Goal: Task Accomplishment & Management: Use online tool/utility

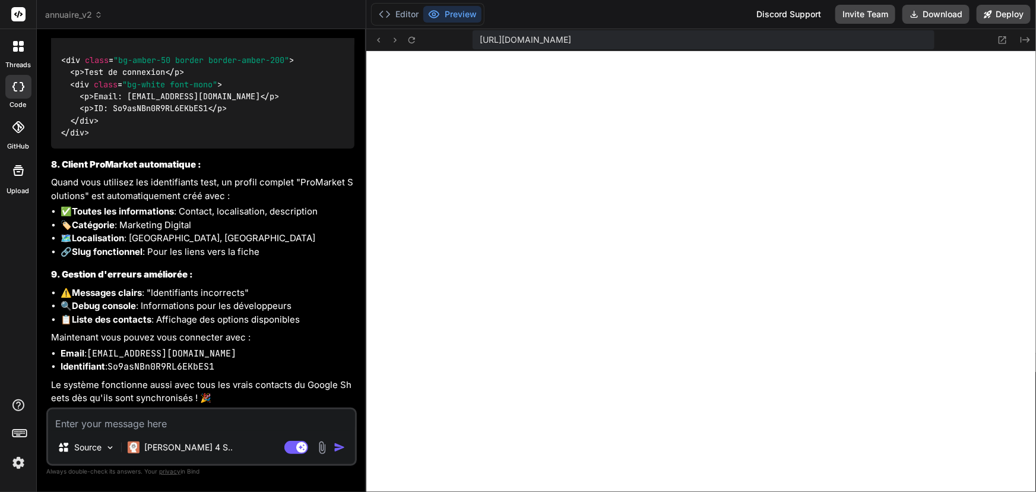
scroll to position [9280, 0]
click at [990, 13] on icon at bounding box center [988, 14] width 8 height 8
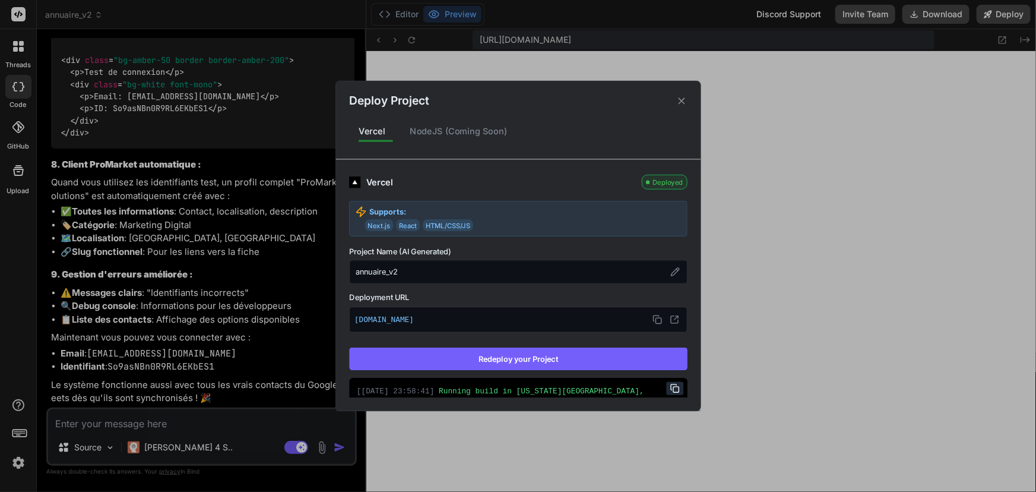
click at [541, 366] on button "Redeploy your Project" at bounding box center [518, 358] width 339 height 23
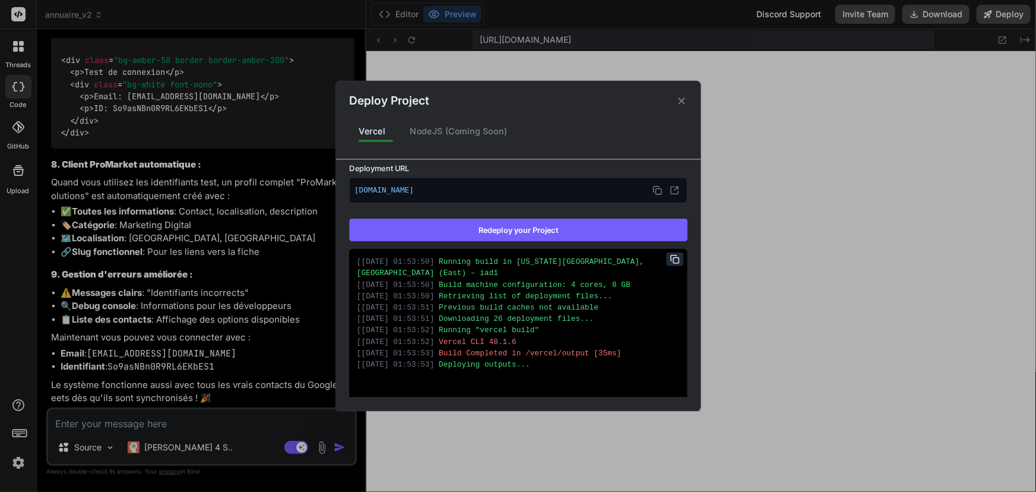
type textarea "x"
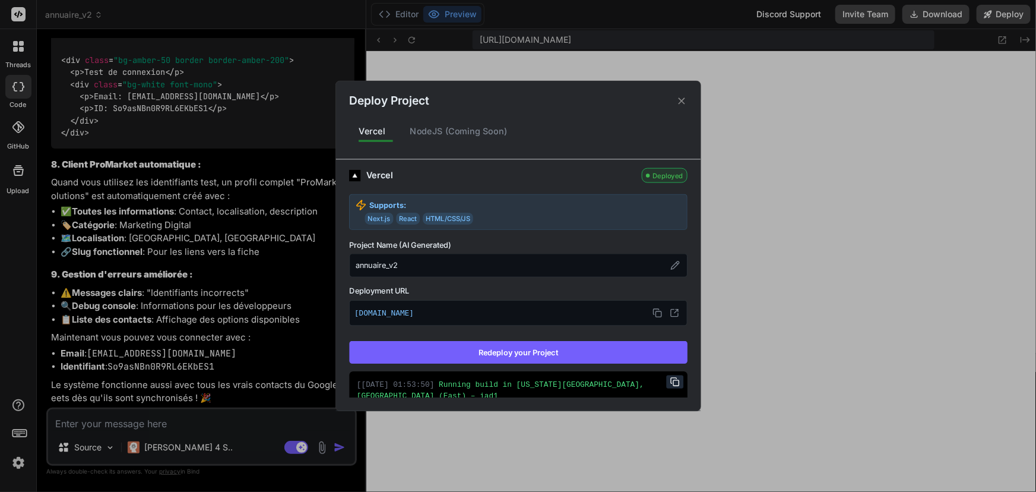
scroll to position [0, 0]
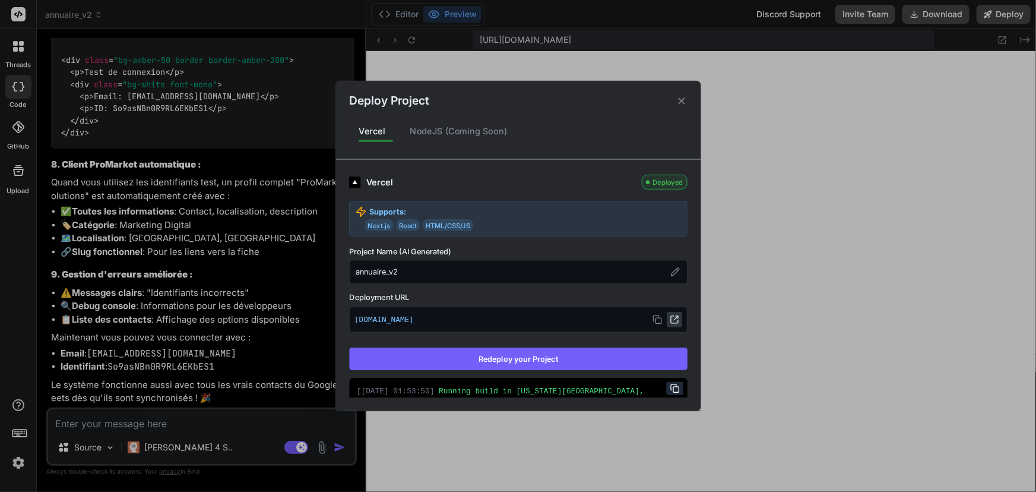
click at [675, 318] on icon at bounding box center [677, 318] width 4 height 4
type textarea "x"
type textarea "if (window.clientSpaceManager) { window.clientSpaceManager.showClientSpace(); }…"
type textarea "x"
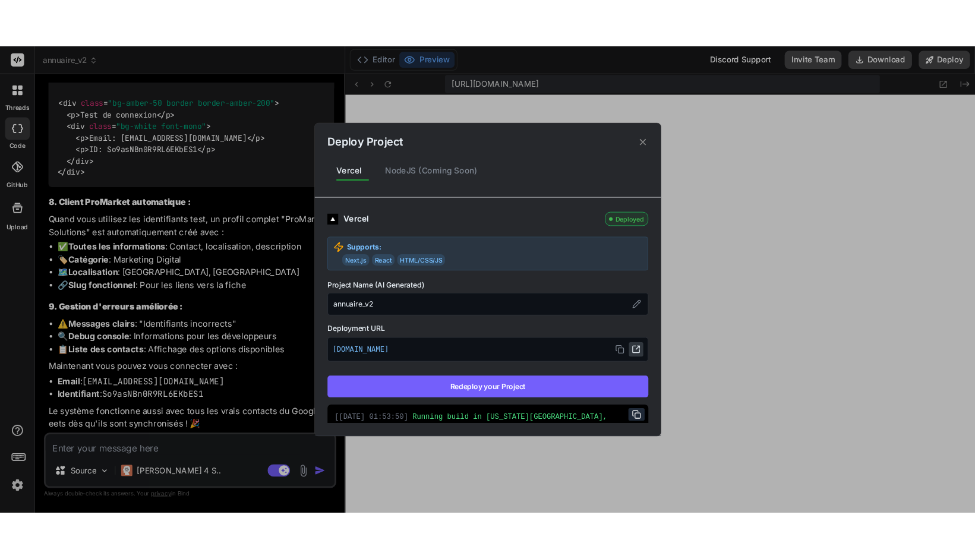
scroll to position [9293, 0]
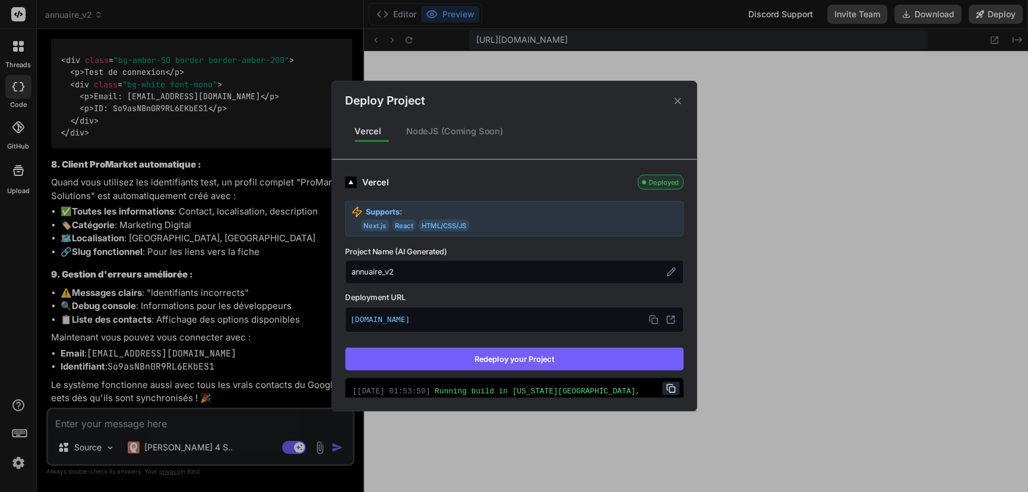
type textarea "// Fonction globale pour accéder à l'espace client window.showClientSpace = () …"
type textarea "x"
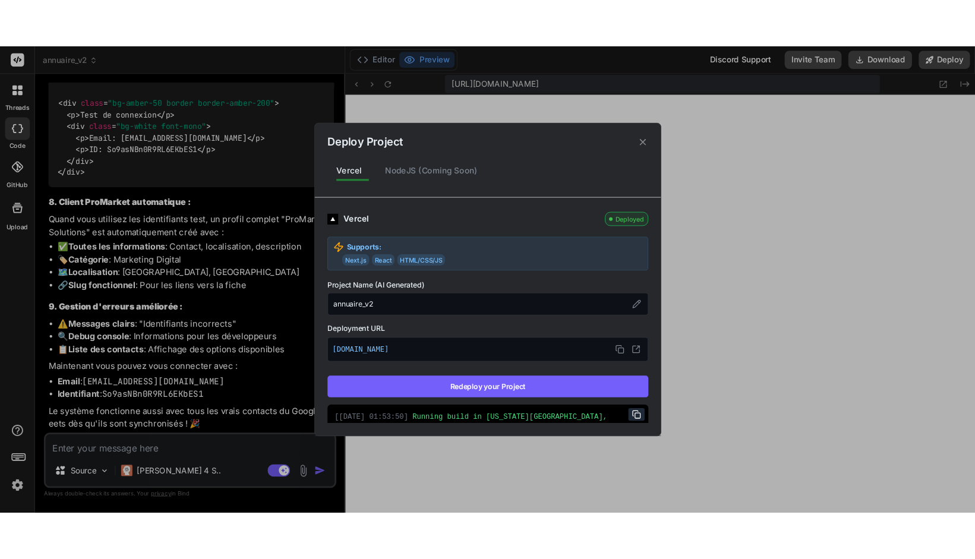
scroll to position [9476, 0]
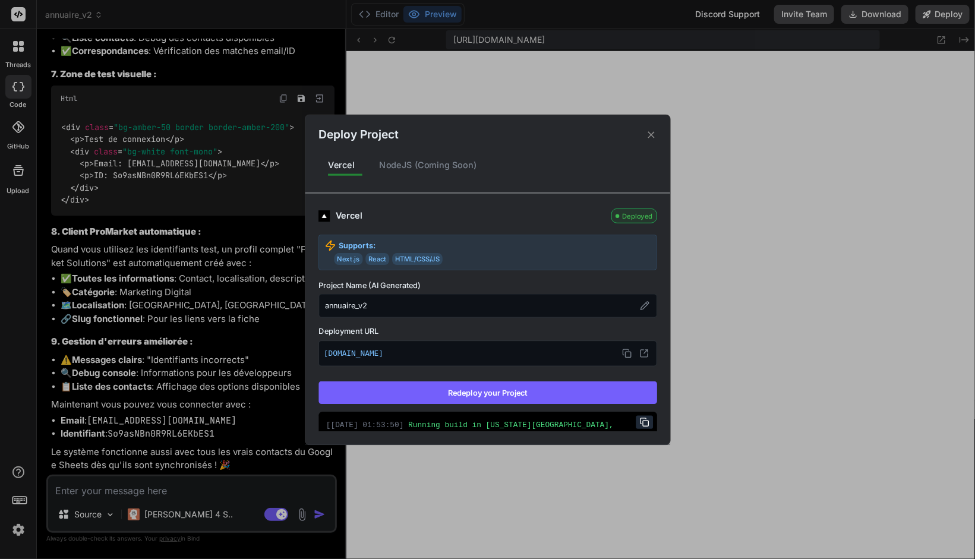
click at [650, 137] on icon at bounding box center [650, 134] width 11 height 11
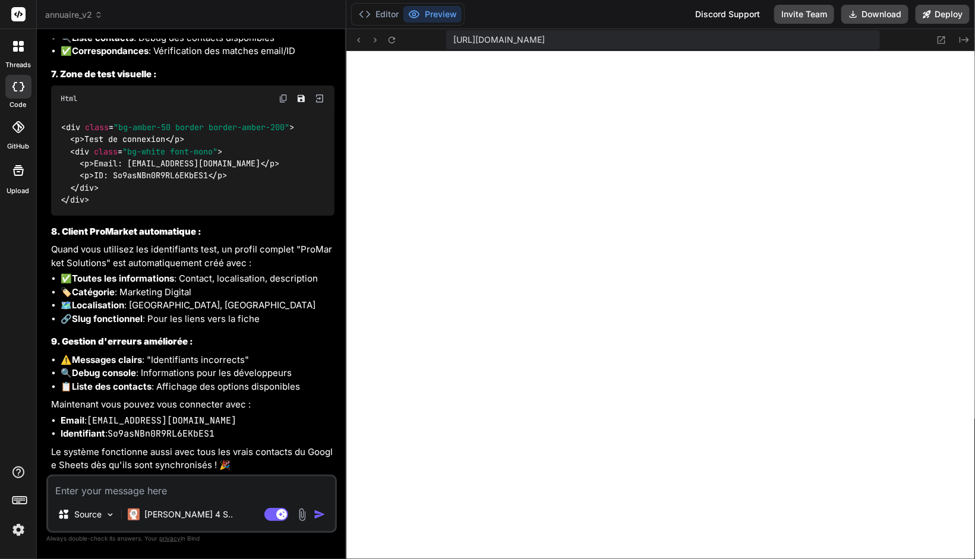
click at [169, 491] on textarea at bounding box center [191, 486] width 287 height 21
type textarea "I"
type textarea "x"
type textarea "Il"
type textarea "x"
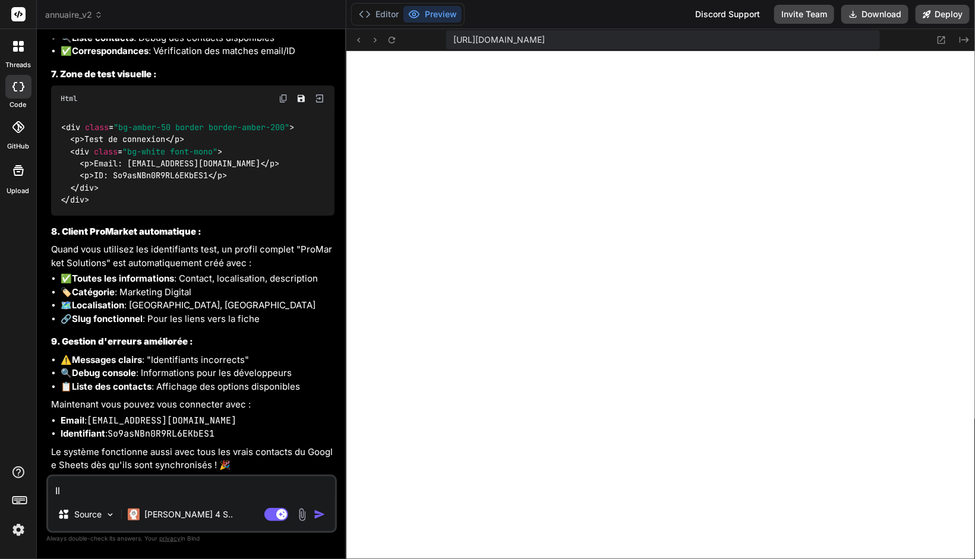
type textarea "Il"
type textarea "x"
type textarea "Il y"
type textarea "x"
type textarea "Il y"
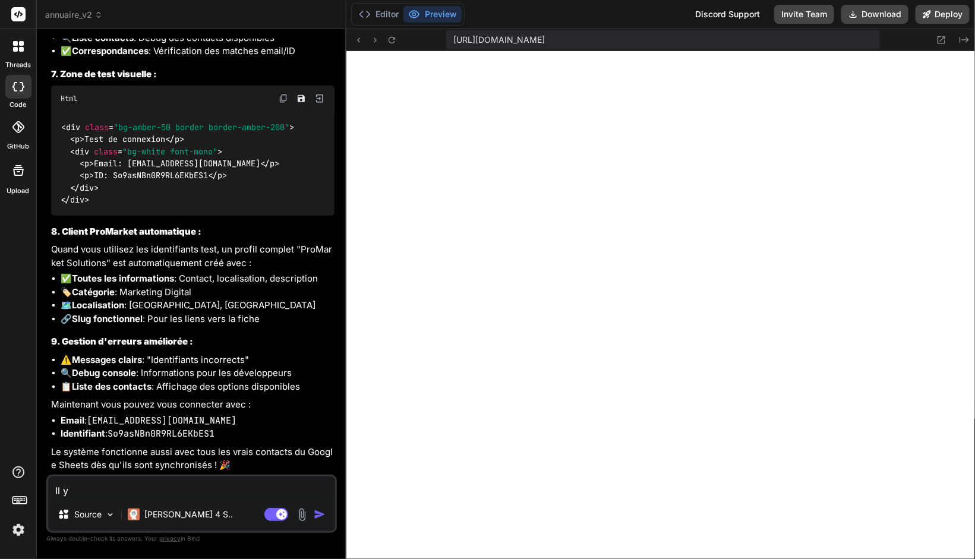
type textarea "x"
type textarea "Il y a"
type textarea "x"
type textarea "Il y a"
type textarea "x"
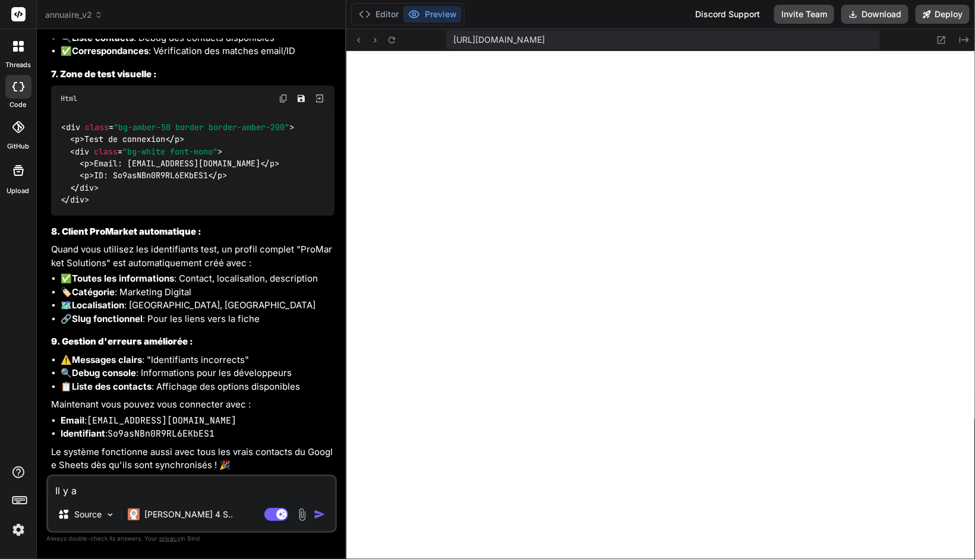
type textarea "Il y a u"
type textarea "x"
type textarea "Il y a un"
type textarea "x"
type textarea "Il y a un"
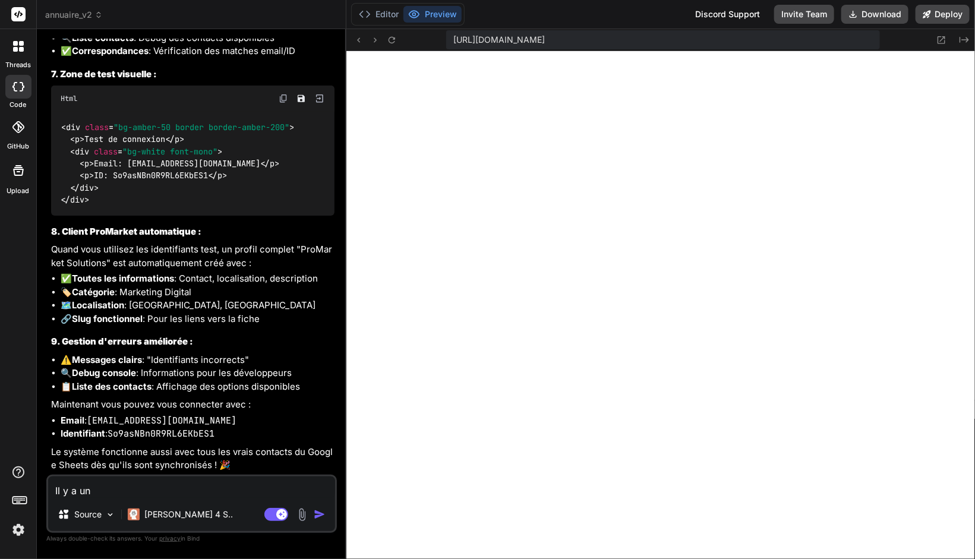
type textarea "x"
type textarea "Il y a un p"
type textarea "x"
type textarea "Il y a un pr"
type textarea "x"
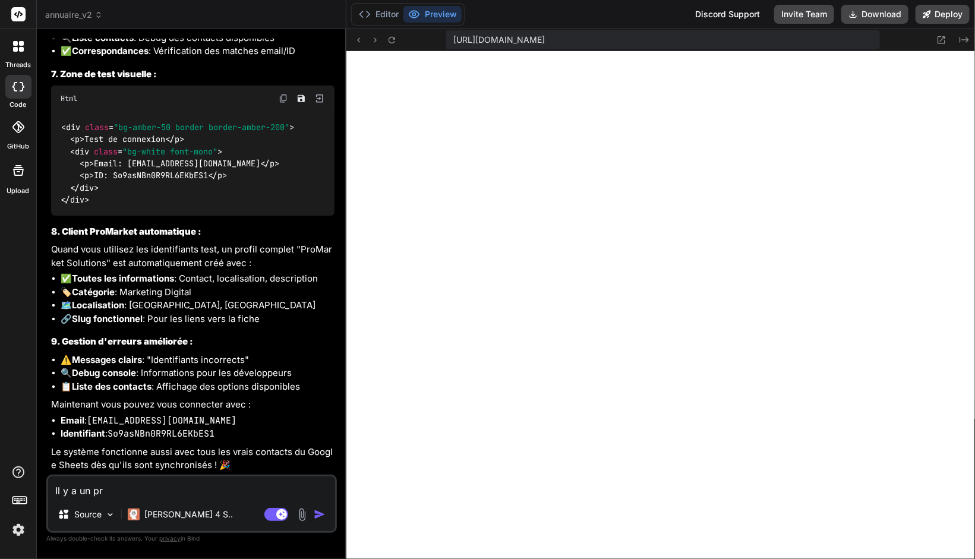
type textarea "Il y a un pro"
type textarea "x"
type textarea "Il y a un prob"
type textarea "x"
type textarea "Il y a un probl"
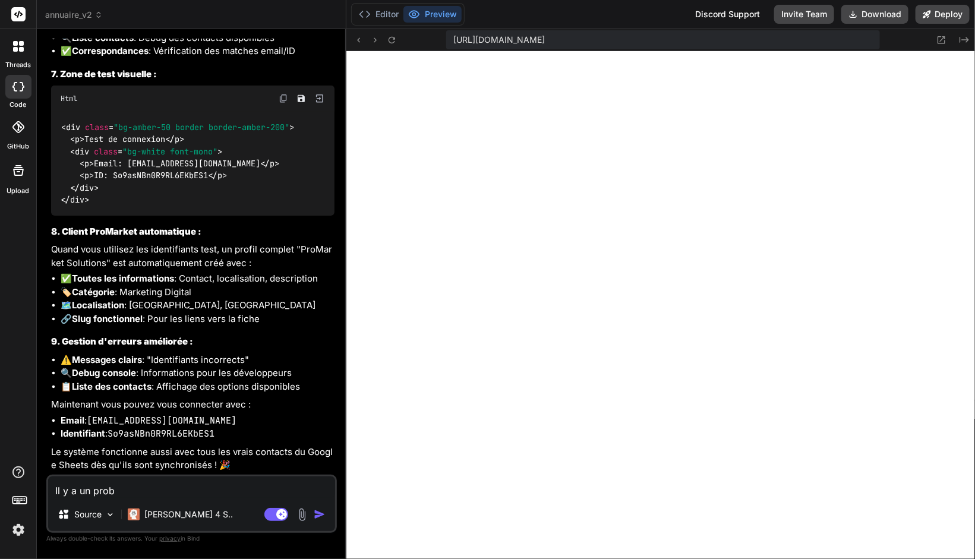
type textarea "x"
type textarea "Il y a un proble"
type textarea "x"
type textarea "Il y a un problem"
type textarea "x"
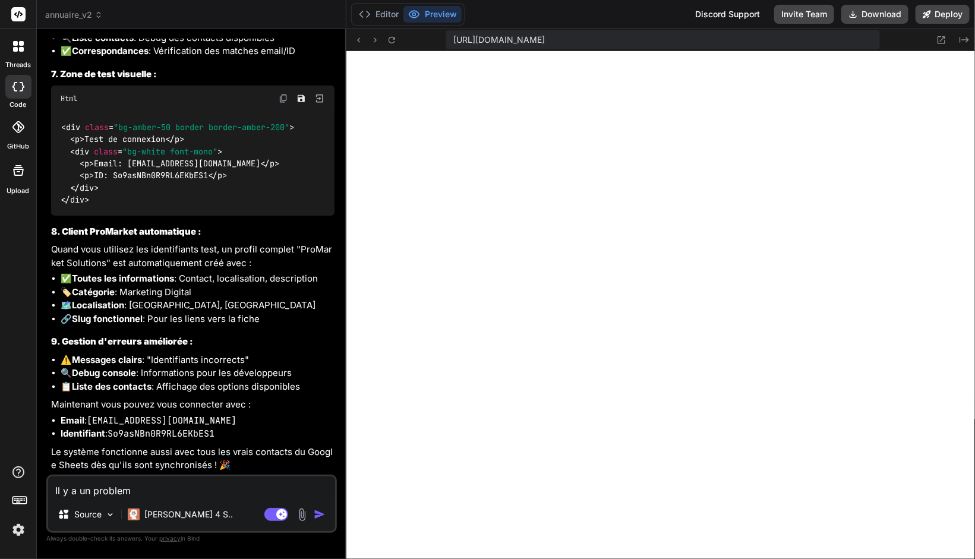
type textarea "Il y a un probleme"
type textarea "x"
type textarea "Il y a un probleme"
type textarea "x"
type textarea "Il y a un probleme l"
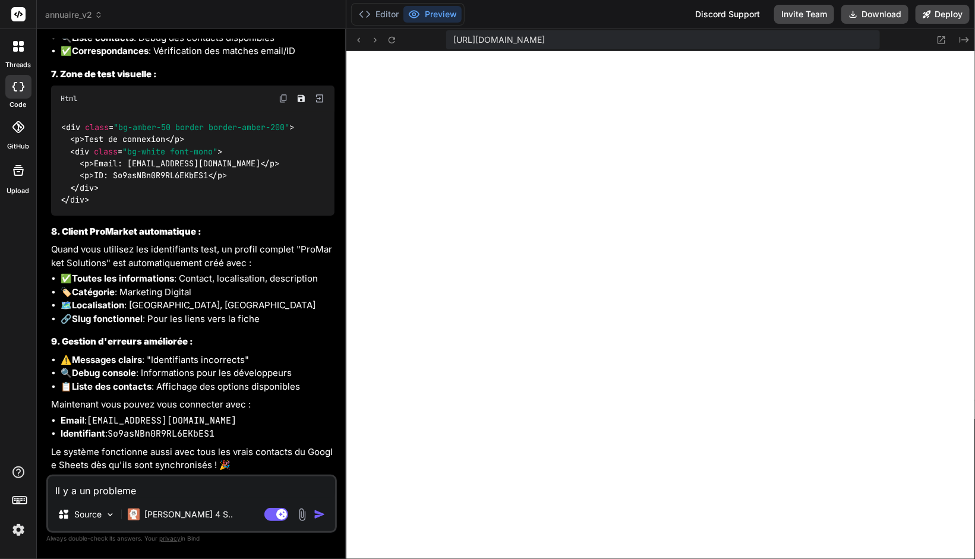
type textarea "x"
type textarea "Il y a un probleme lo"
type textarea "x"
type textarea "Il y a un probleme lor"
type textarea "x"
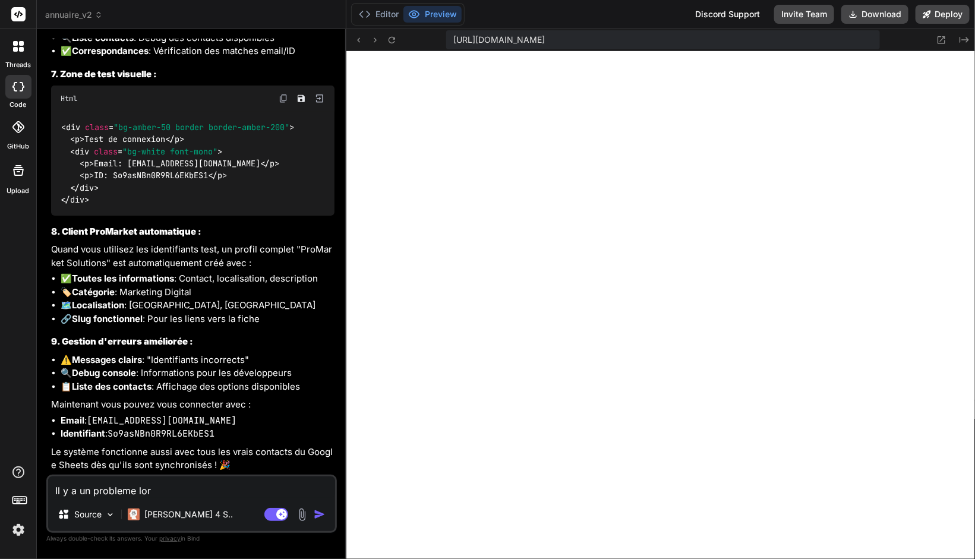
type textarea "Il y a un probleme lors"
type textarea "x"
type textarea "Il y a un probleme lors"
type textarea "x"
type textarea "Il y a un probleme lors d"
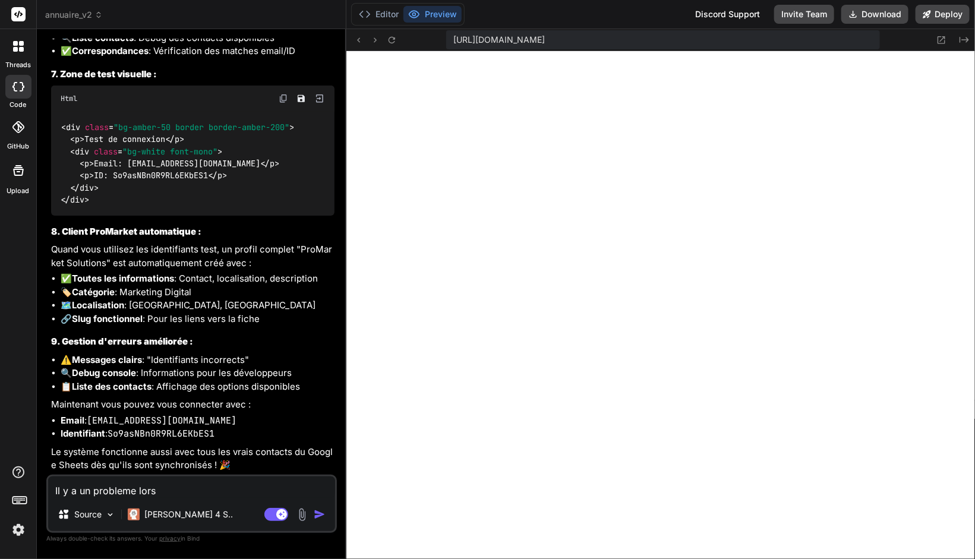
type textarea "x"
type textarea "Il y a un probleme lors du"
type textarea "x"
type textarea "Il y a un probleme lors du"
type textarea "x"
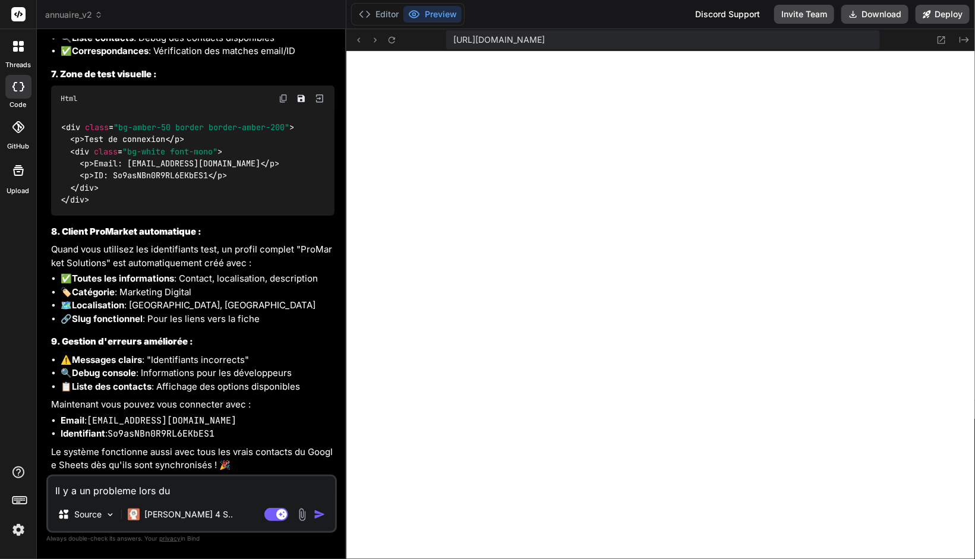
type textarea "Il y a un probleme lors du c"
type textarea "x"
type textarea "Il y a un probleme lors du ch"
type textarea "x"
type textarea "Il y a un probleme lors du cha"
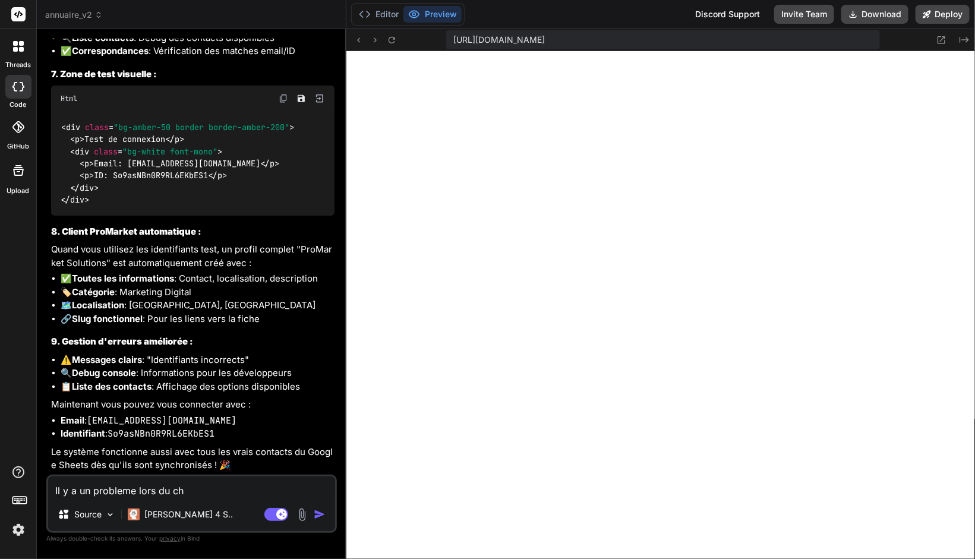
type textarea "x"
type textarea "Il y a un probleme lors du char"
type textarea "x"
type textarea "Il y a un probleme lors du charg"
type textarea "x"
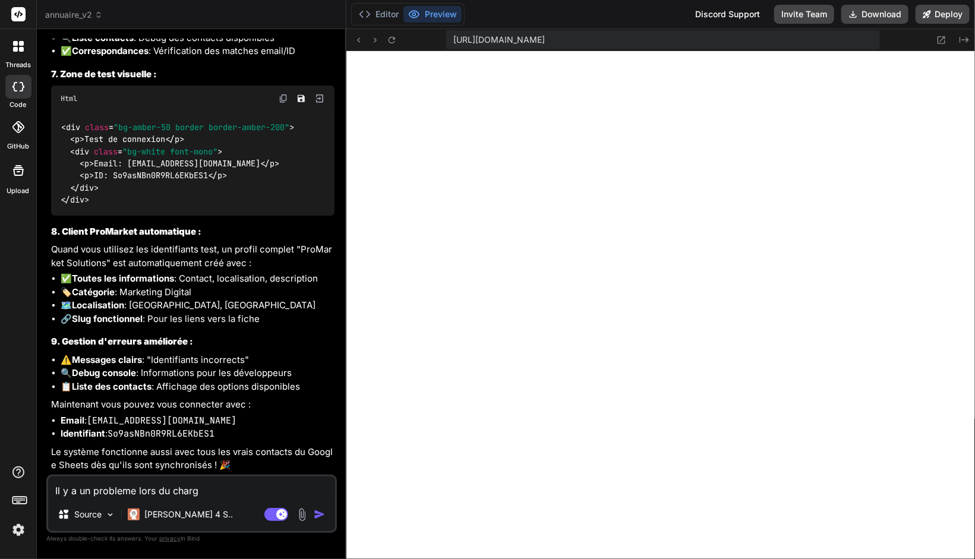
type textarea "Il y a un probleme lors du charge"
type textarea "x"
type textarea "Il y a un probleme lors du chargem"
type textarea "x"
type textarea "Il y a un probleme lors du chargeme"
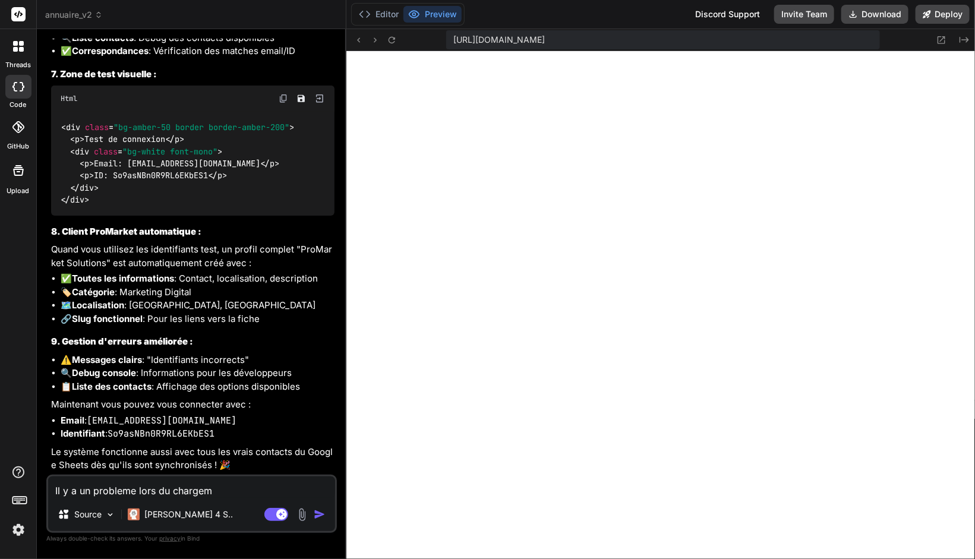
type textarea "x"
type textarea "Il y a un probleme lors du chargemen"
type textarea "x"
type textarea "Il y a un probleme lors du chargement"
type textarea "x"
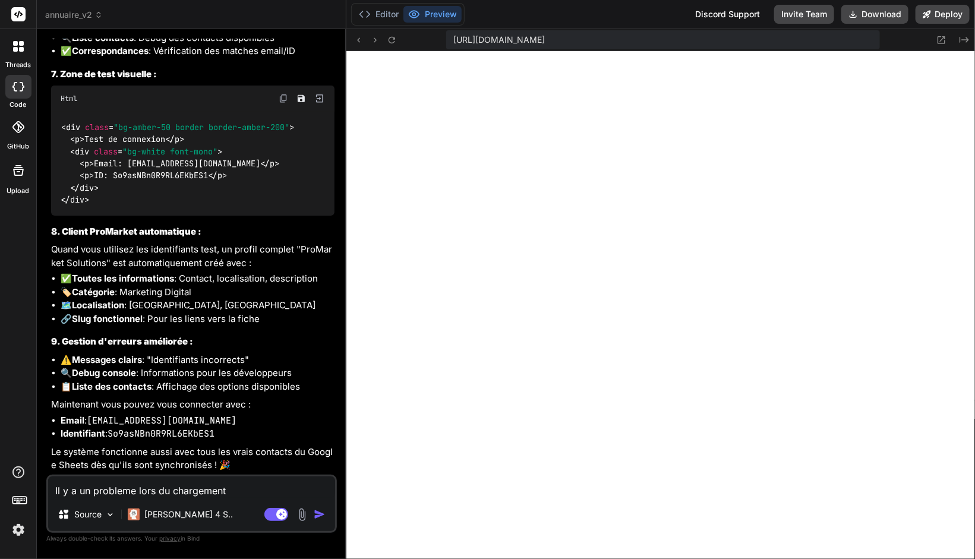
type textarea "Il y a un probleme lors du chargement"
type textarea "x"
type textarea "Il y a un probleme lors du chargement d"
type textarea "x"
type textarea "Il y a un probleme lors du chargement de"
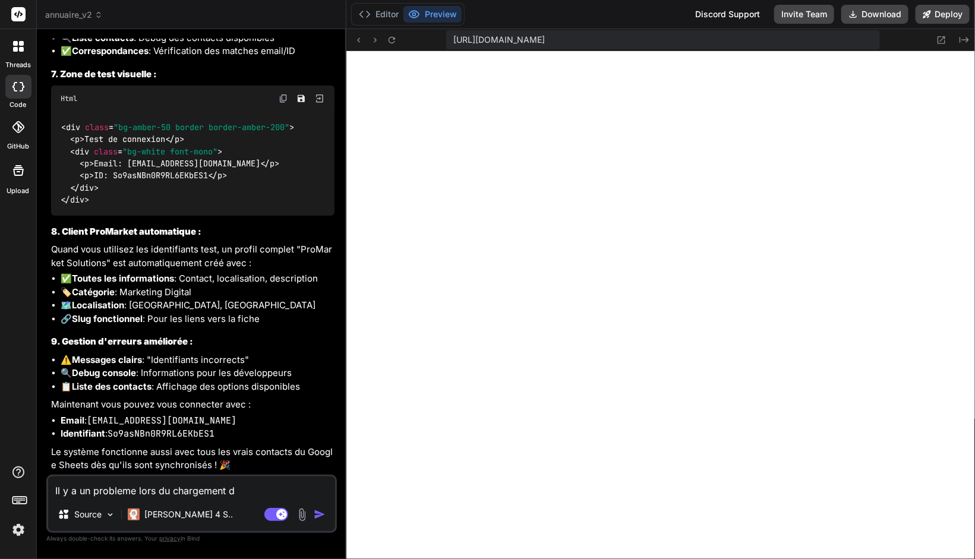
type textarea "x"
type textarea "Il y a un probleme lors du chargement de"
type textarea "x"
type textarea "Il y a un probleme lors du chargement de l"
type textarea "x"
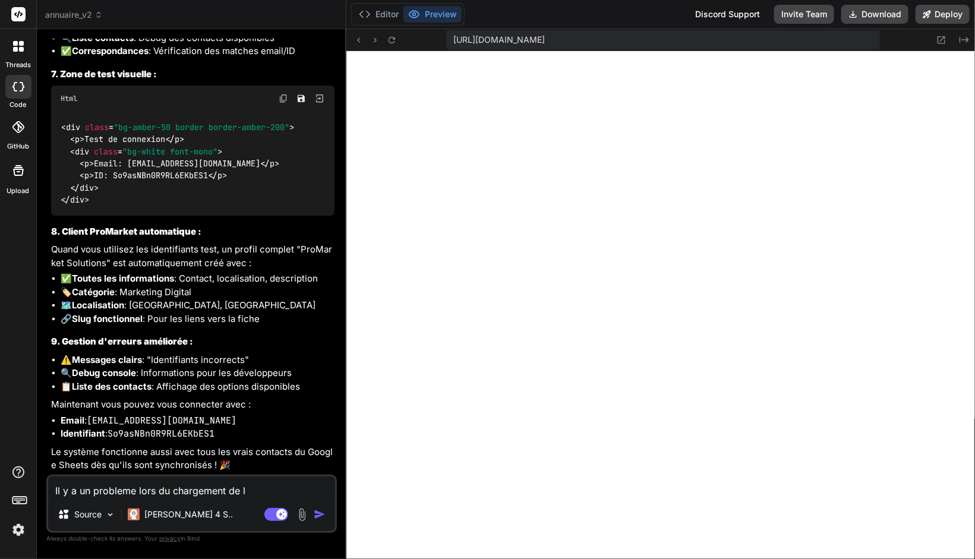
type textarea "Il y a un probleme lors du chargement de la"
type textarea "x"
type textarea "Il y a un probleme lors du chargement de la"
type textarea "x"
type textarea "Il y a un probleme lors du chargement de la p"
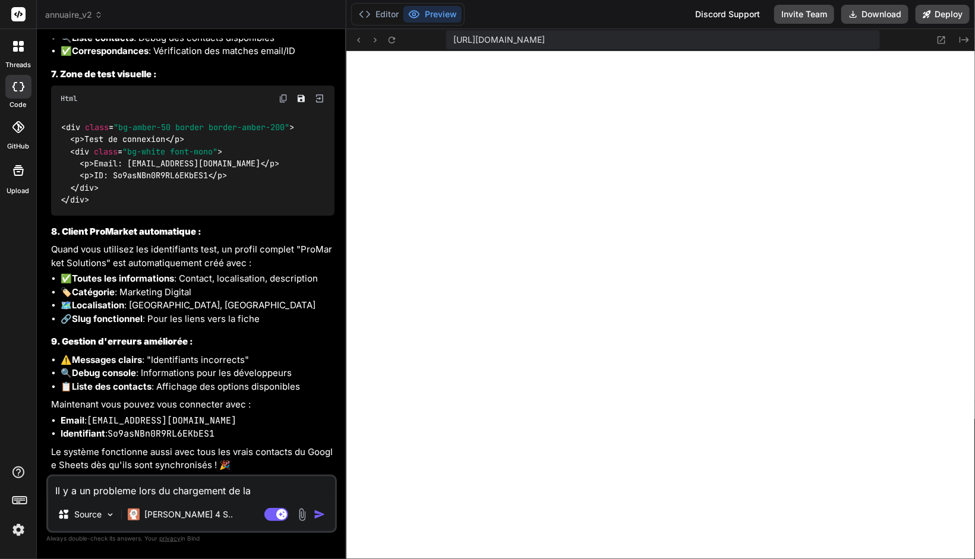
type textarea "x"
type textarea "Il y a un probleme lors du chargement de la pa"
type textarea "x"
type textarea "Il y a un probleme lors du chargement de la pag"
type textarea "x"
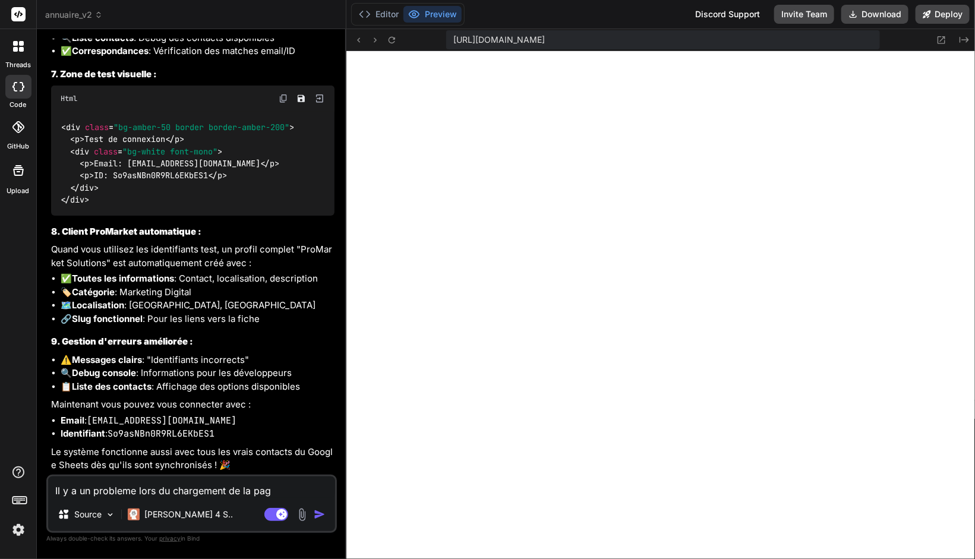
type textarea "Il y a un probleme lors du chargement de la page"
type textarea "x"
type textarea "Il y a un probleme lors du chargement de la page,"
type textarea "x"
type textarea "Il y a un probleme lors du chargement de la page,"
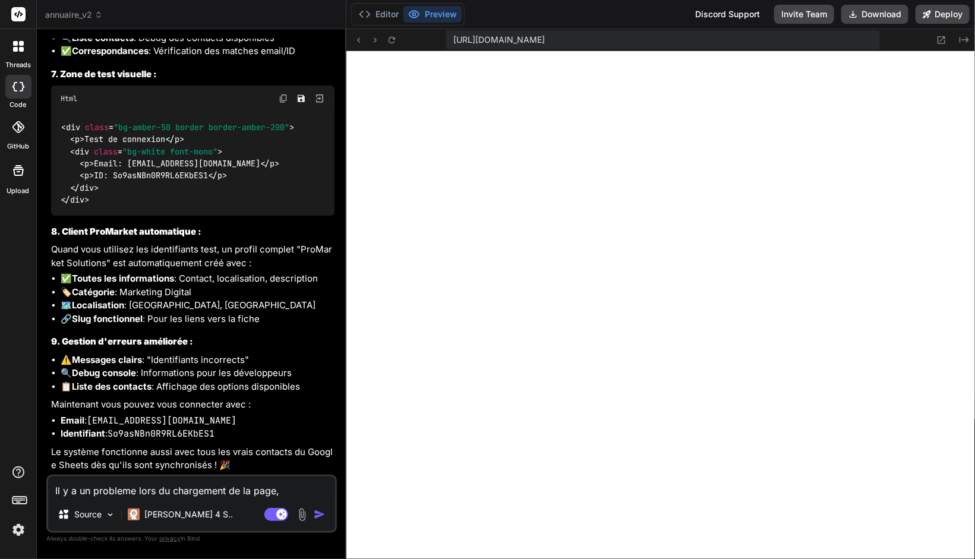
type textarea "x"
type textarea "Il y a un probleme lors du chargement de la page,"
type textarea "x"
type textarea "Il y a un probleme lors du chargement de la page"
type textarea "x"
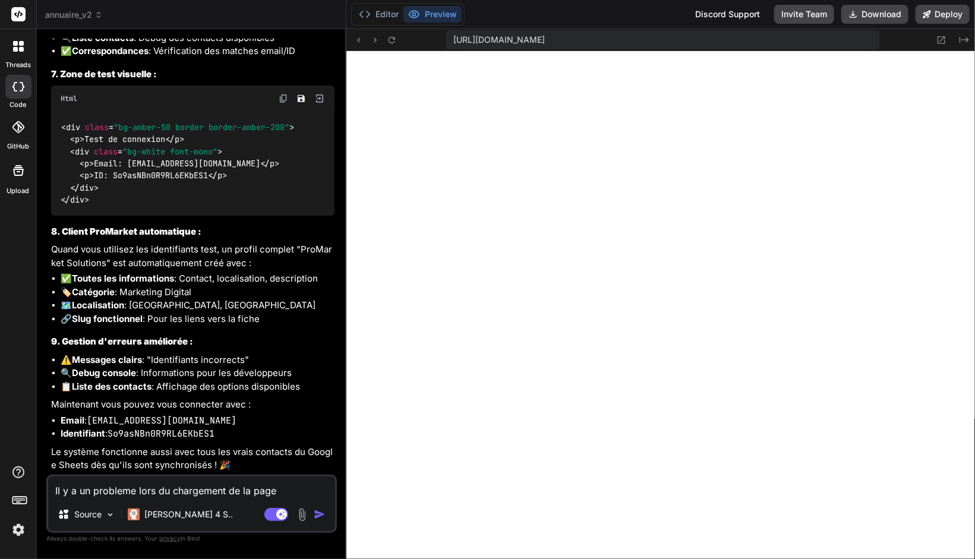
type textarea "Il y a un probleme lors du chargement de la page"
type textarea "x"
type textarea "Il y a un probleme lors du chargement de la page d"
type textarea "x"
type textarea "Il y a un probleme lors du chargement de la page d'"
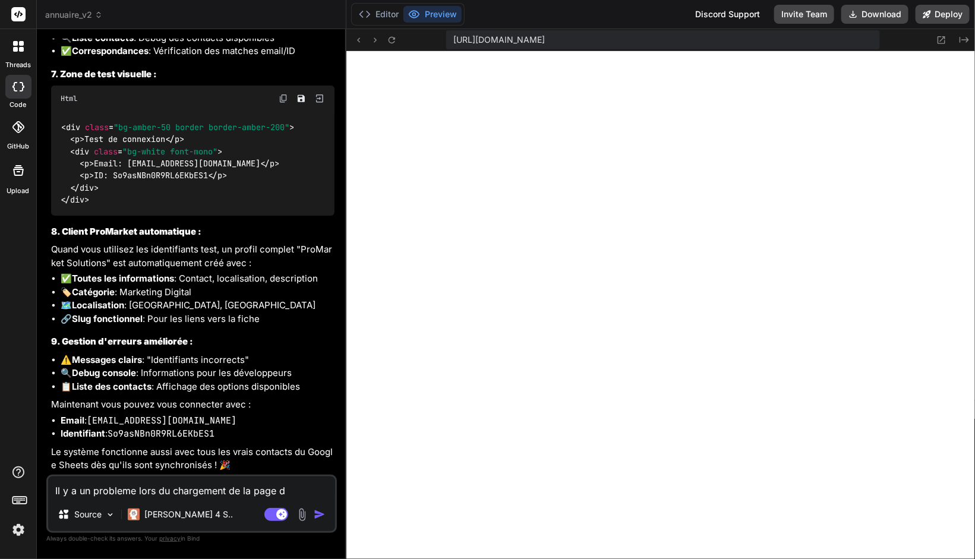
type textarea "x"
type textarea "Il y a un probleme lors du chargement de la page d'a"
type textarea "x"
type textarea "Il y a un probleme lors du chargement de la page d'am"
type textarea "x"
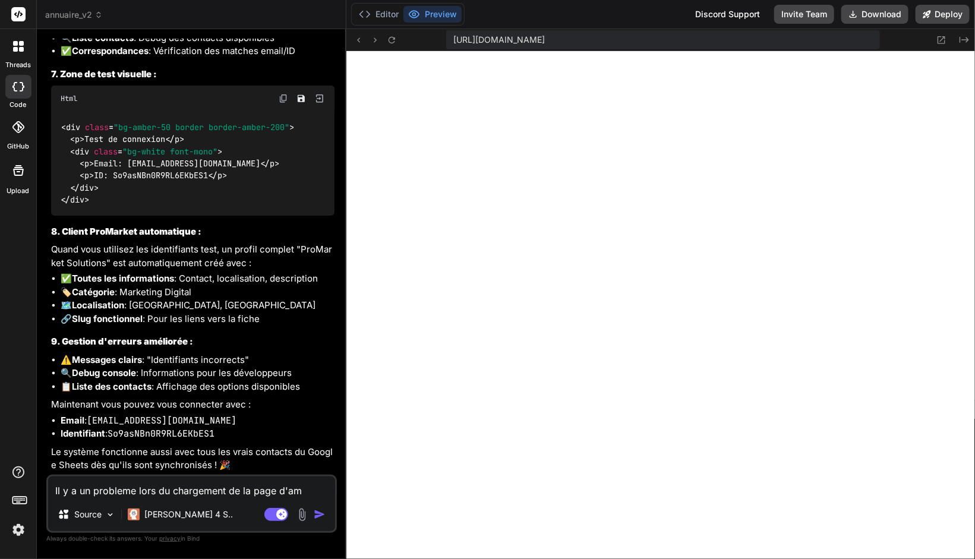
type textarea "Il y a un probleme lors du chargement de la page d'amd"
type textarea "x"
type textarea "Il y a un probleme lors du chargement de la page d'am"
type textarea "x"
type textarea "Il y a un probleme lors du chargement de la page d'a"
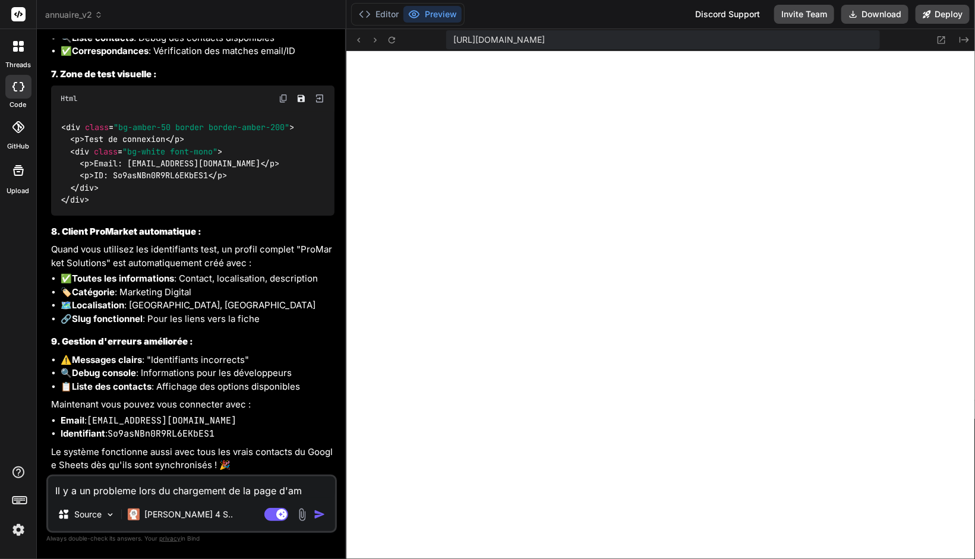
type textarea "x"
type textarea "Il y a un probleme lors du chargement de la page d'ad"
type textarea "x"
type textarea "Il y a un probleme lors du chargement de la page d'adm"
type textarea "x"
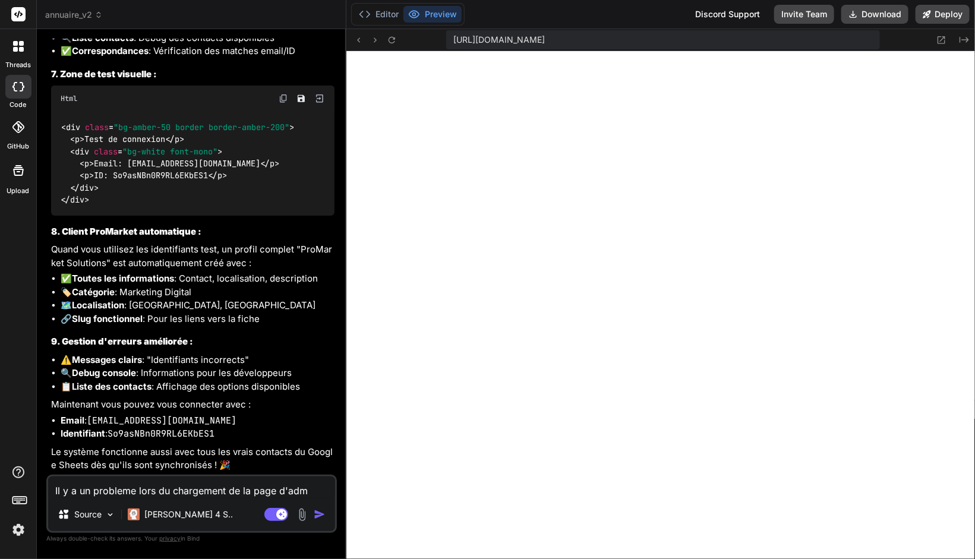
type textarea "Il y a un probleme lors du chargement de la page d'admi"
type textarea "x"
type textarea "Il y a un probleme lors du chargement de la page d'admin"
type textarea "x"
type textarea "Il y a un probleme lors du chargement de la page d'admini"
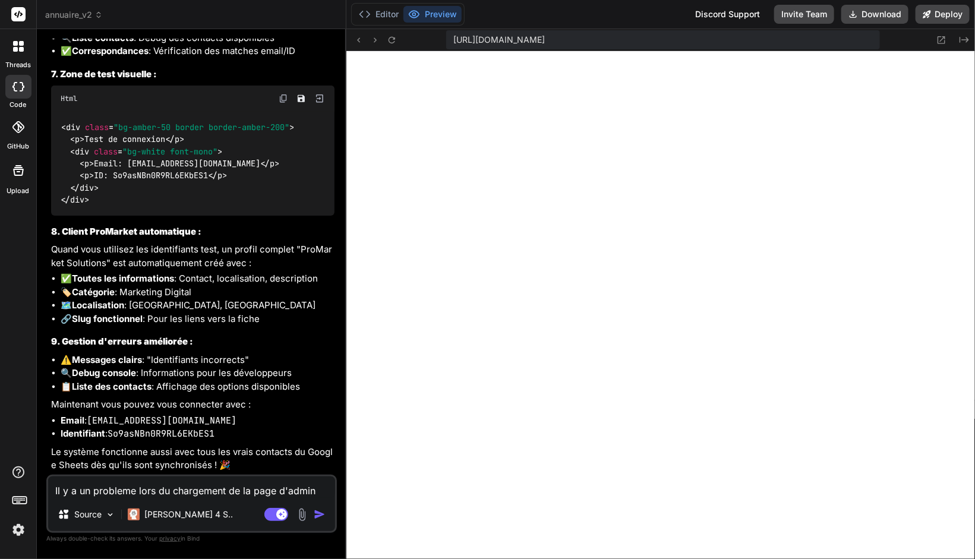
type textarea "x"
type textarea "Il y a un probleme lors du chargement de la page d'adminis"
type textarea "x"
type textarea "Il y a un probleme lors du chargement de la page d'administ"
type textarea "x"
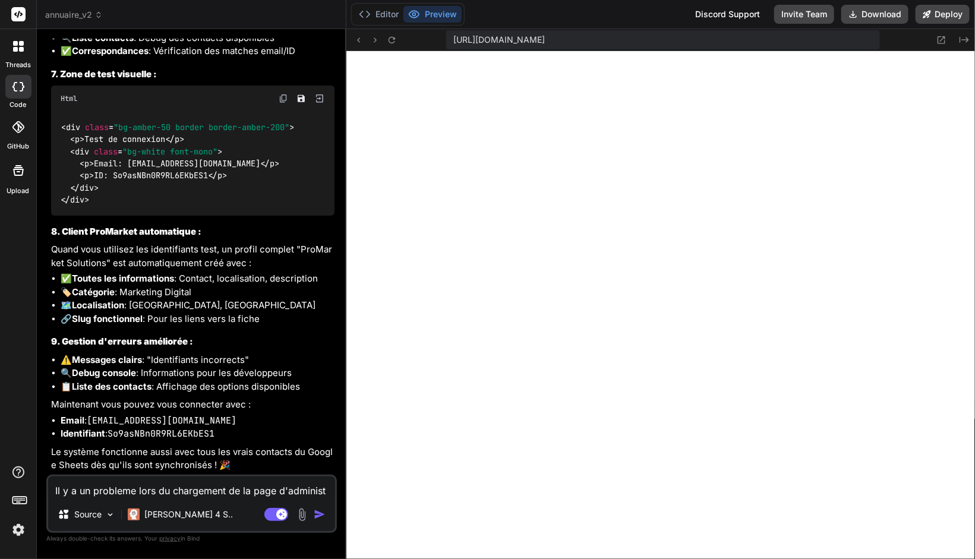
type textarea "Il y a un probleme lors du chargement de la page d'administr"
type textarea "x"
type textarea "Il y a un probleme lors du chargement de la page d'administra"
type textarea "x"
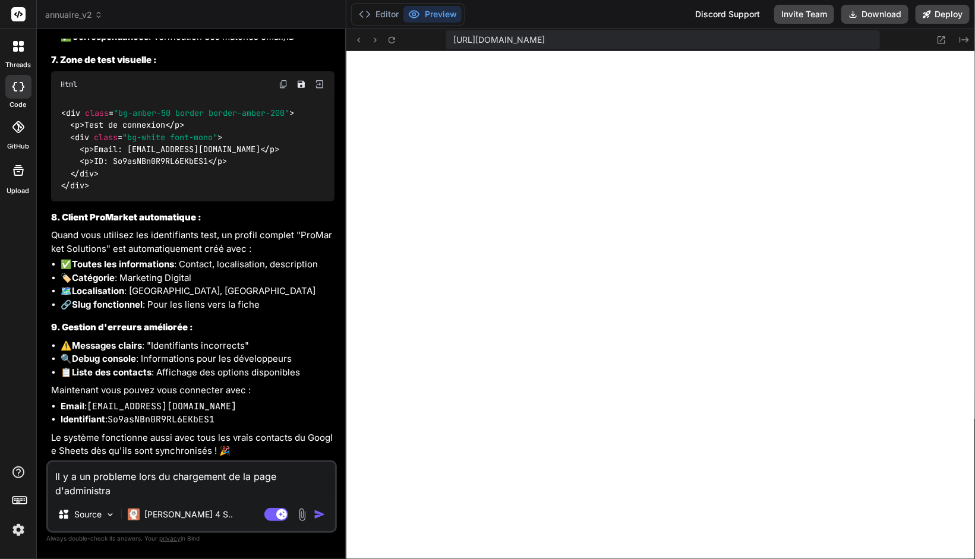
scroll to position [9491, 0]
type textarea "Il y a un probleme lors du chargement de la page d'administrat"
type textarea "x"
type textarea "Il y a un probleme lors du chargement de la page d'administrati"
type textarea "x"
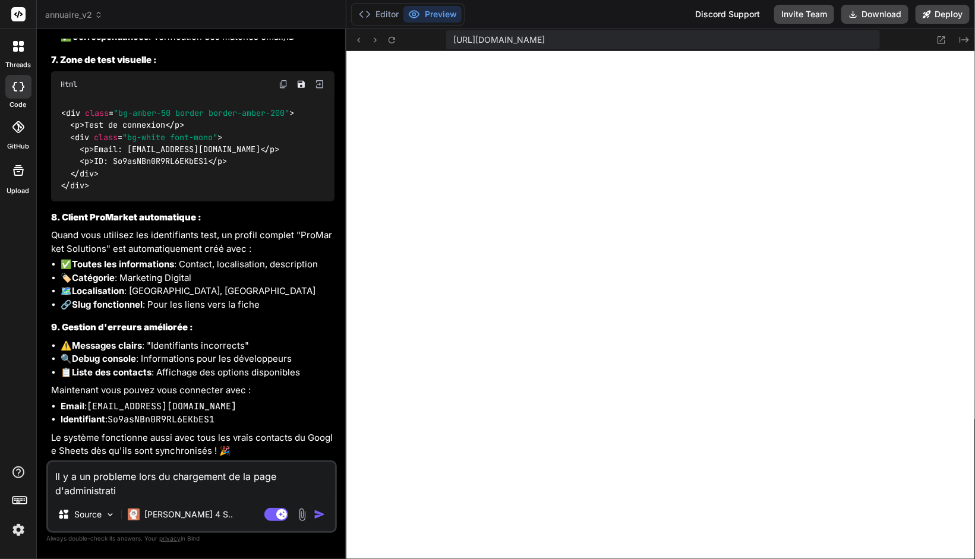
type textarea "Il y a un probleme lors du chargement de la page d'administratio"
type textarea "x"
type textarea "Il y a un probleme lors du chargement de la page d'administration"
type textarea "x"
type textarea "Il y a un probleme lors du chargement de la page d'administration"
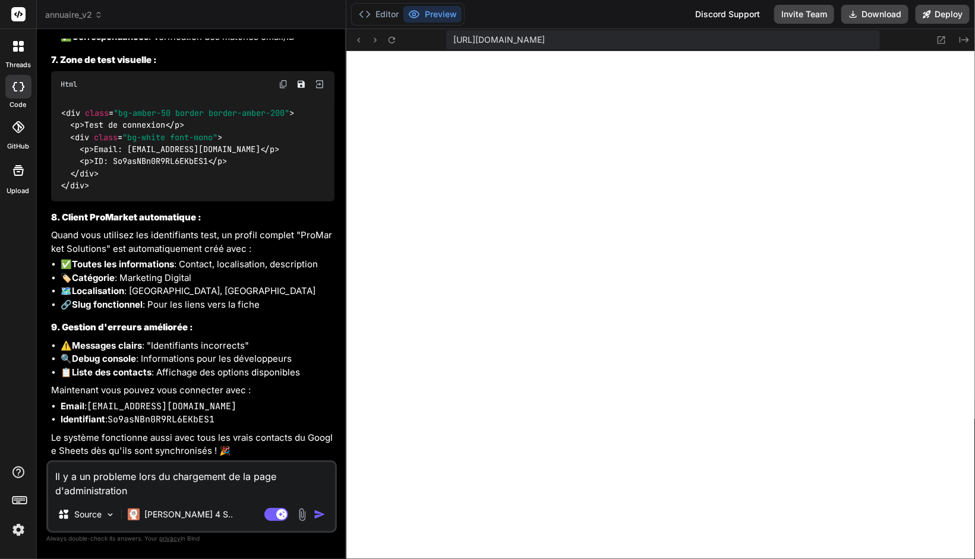
type textarea "x"
paste textarea "router.js:124 AdminManager not available or showAdminPage method missing app.js…"
type textarea "Il y a un probleme lors du chargement de la page d'administration router.js:124…"
type textarea "x"
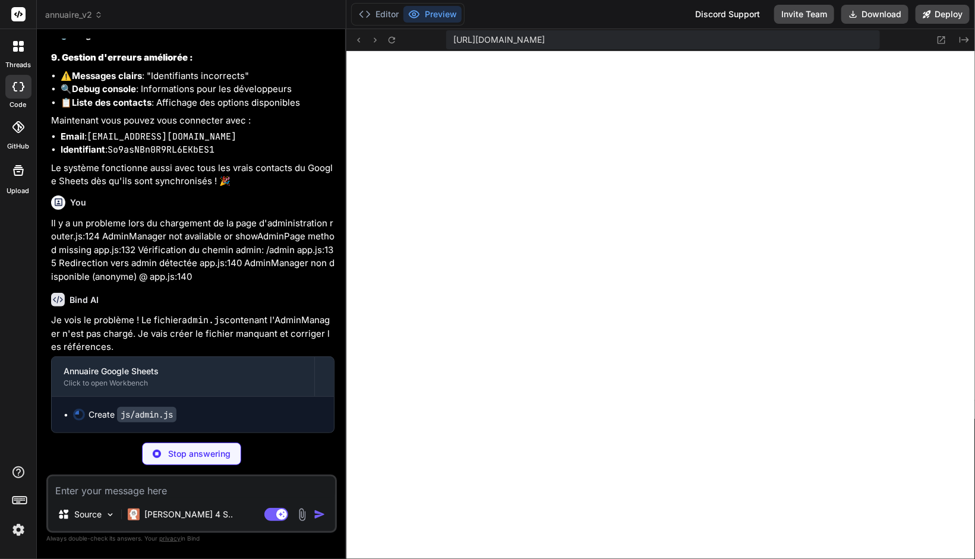
scroll to position [9760, 0]
type textarea "x"
type textarea "console.log('AdminManager initialisé'); }); // Fonction globale pour accéder à …"
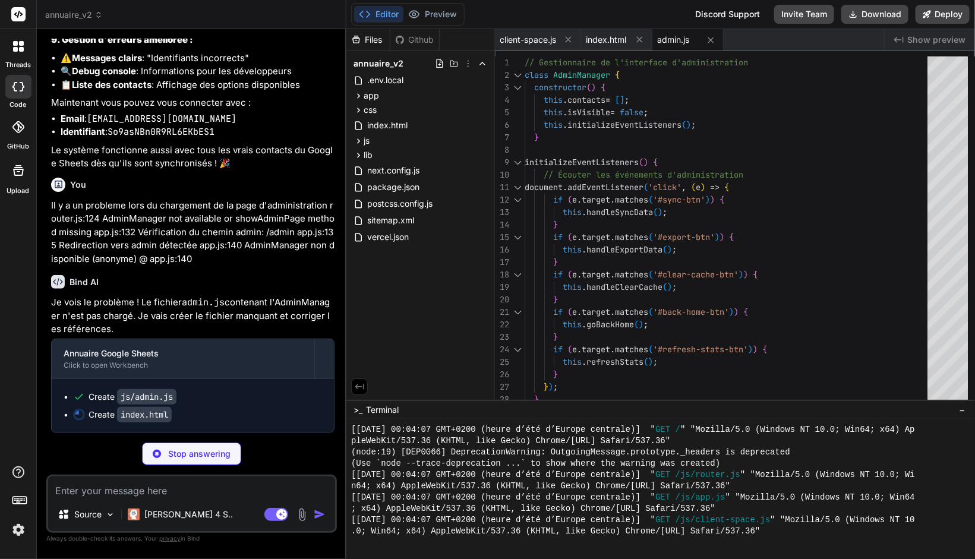
scroll to position [9777, 0]
type textarea "x"
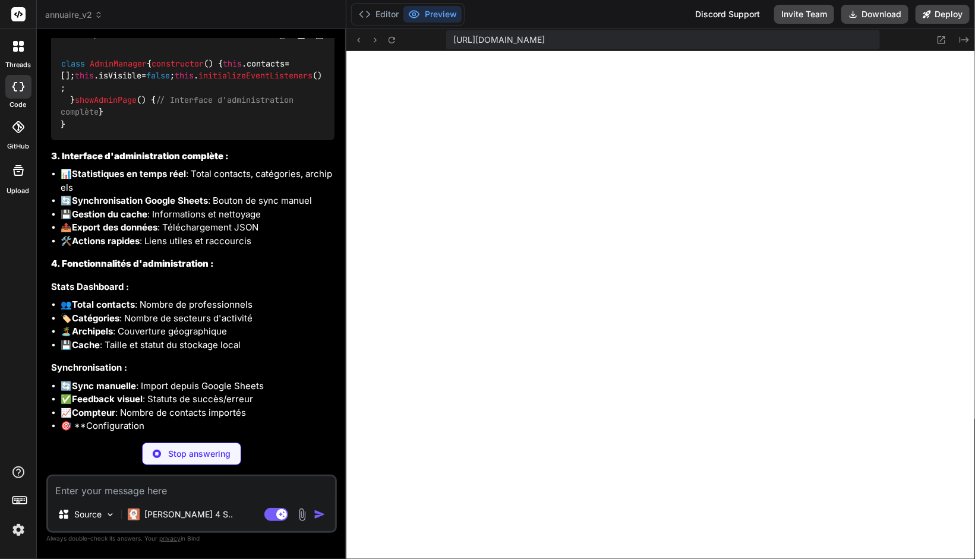
scroll to position [10425, 0]
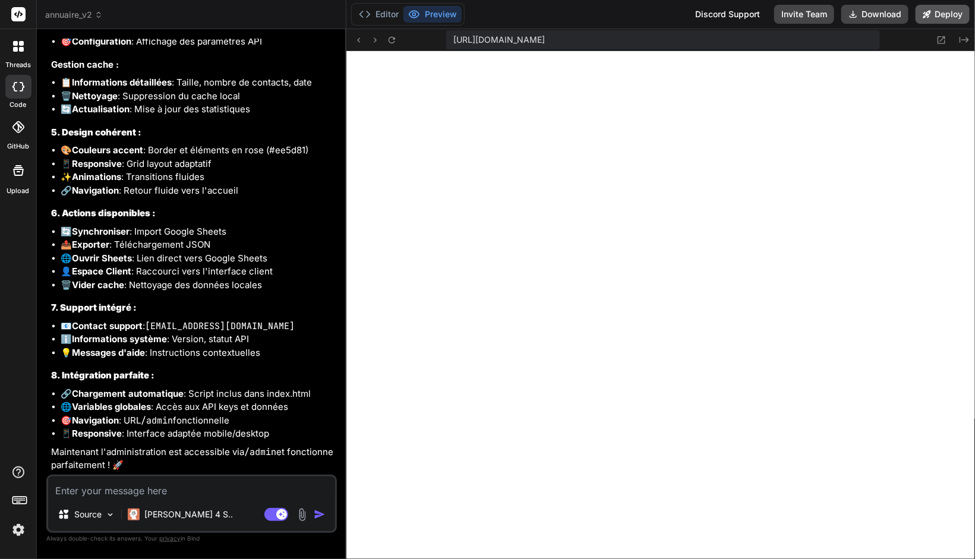
click at [941, 15] on button "Deploy" at bounding box center [942, 14] width 54 height 19
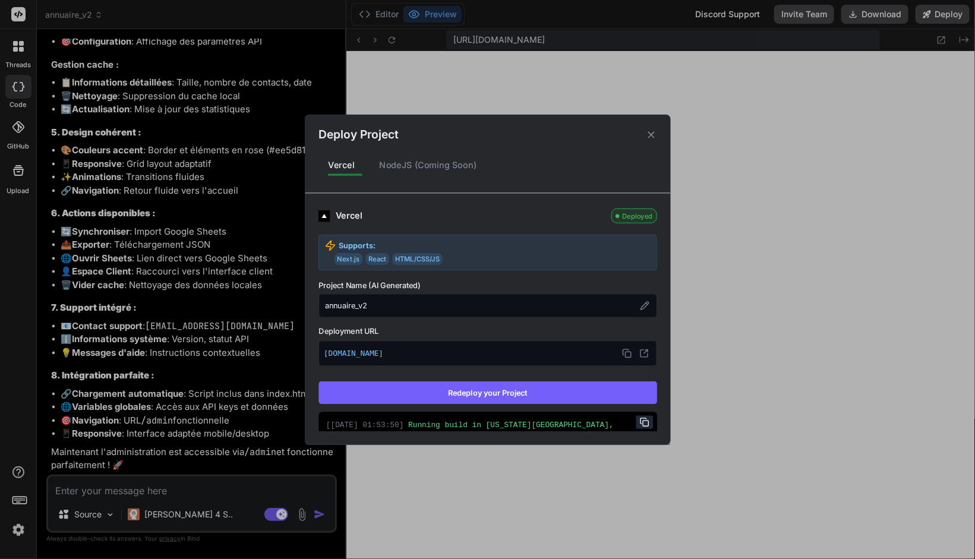
click at [517, 391] on button "Redeploy your Project" at bounding box center [487, 392] width 339 height 23
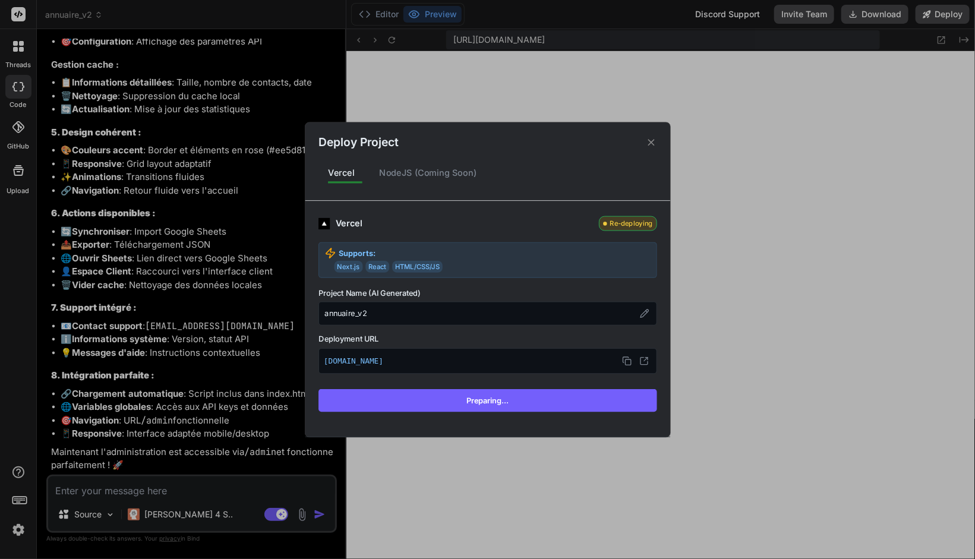
scroll to position [10354, 0]
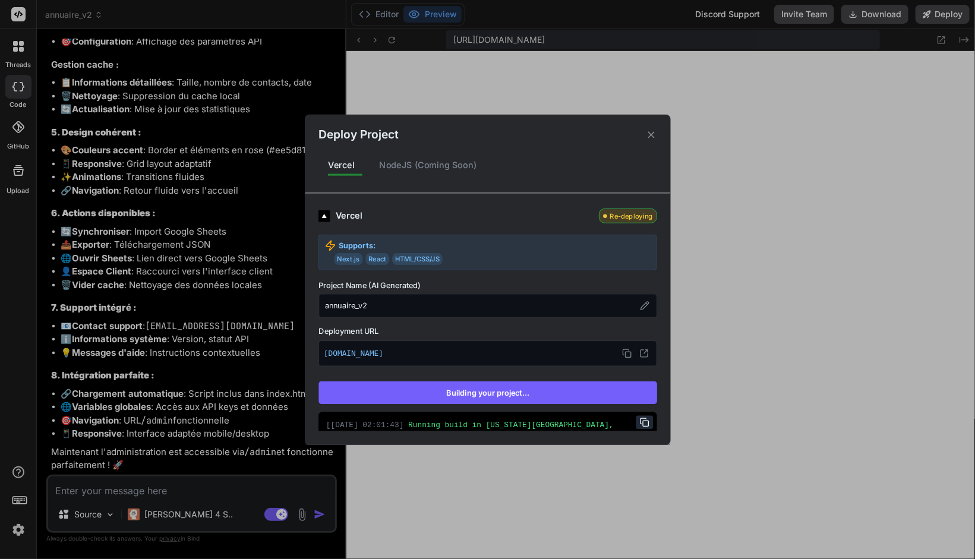
type textarea "x"
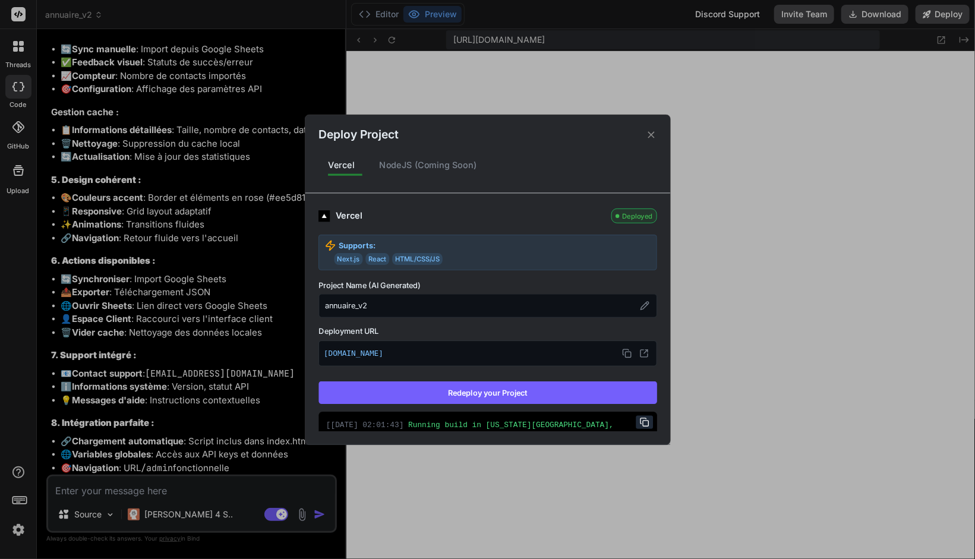
scroll to position [10425, 0]
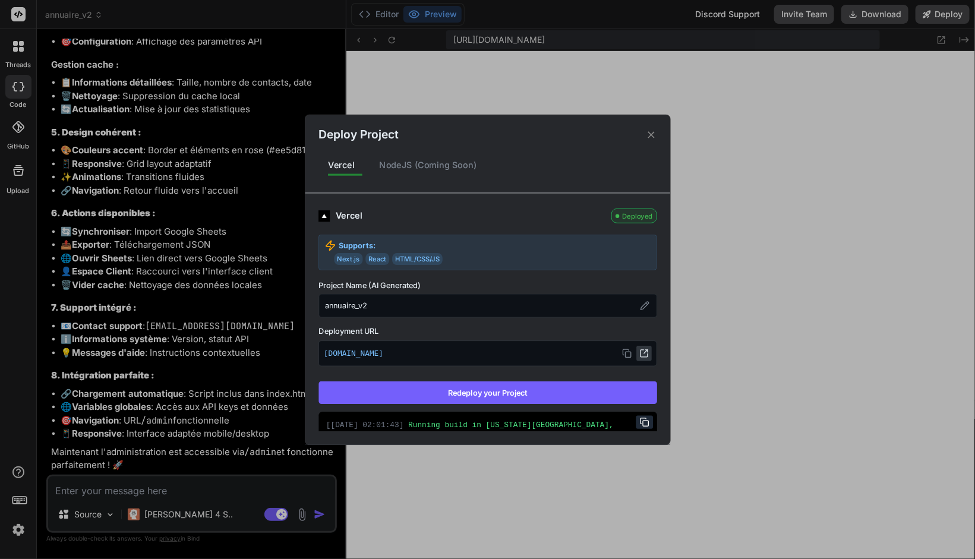
click at [639, 352] on icon at bounding box center [644, 354] width 10 height 10
click at [654, 130] on icon at bounding box center [650, 134] width 11 height 11
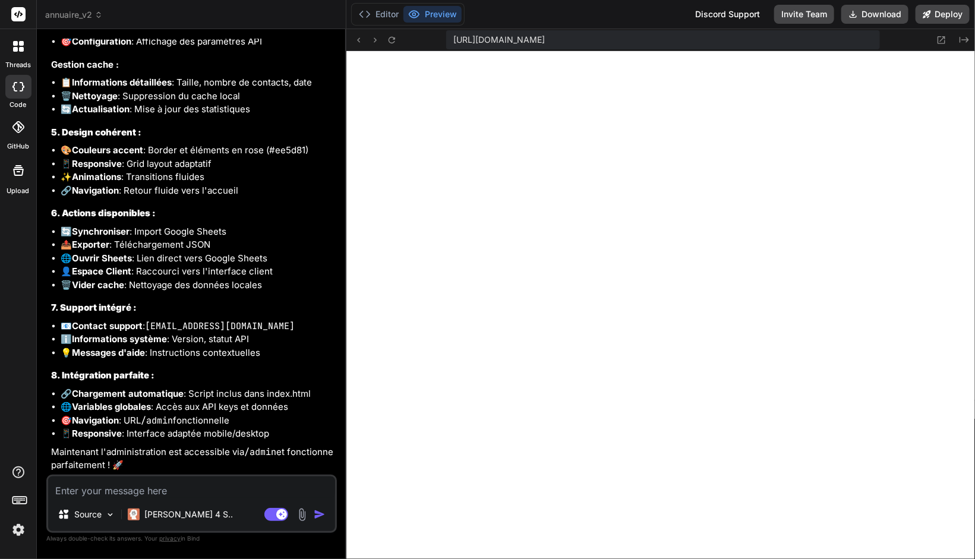
click at [128, 491] on textarea at bounding box center [191, 486] width 287 height 21
type textarea "O"
type textarea "x"
type textarea "I"
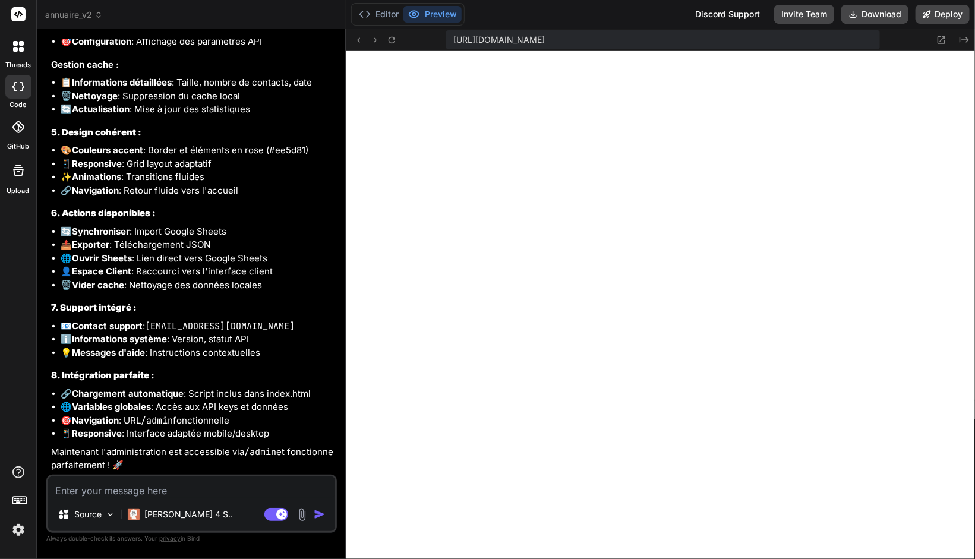
type textarea "x"
type textarea "Il"
type textarea "x"
type textarea "Il"
type textarea "x"
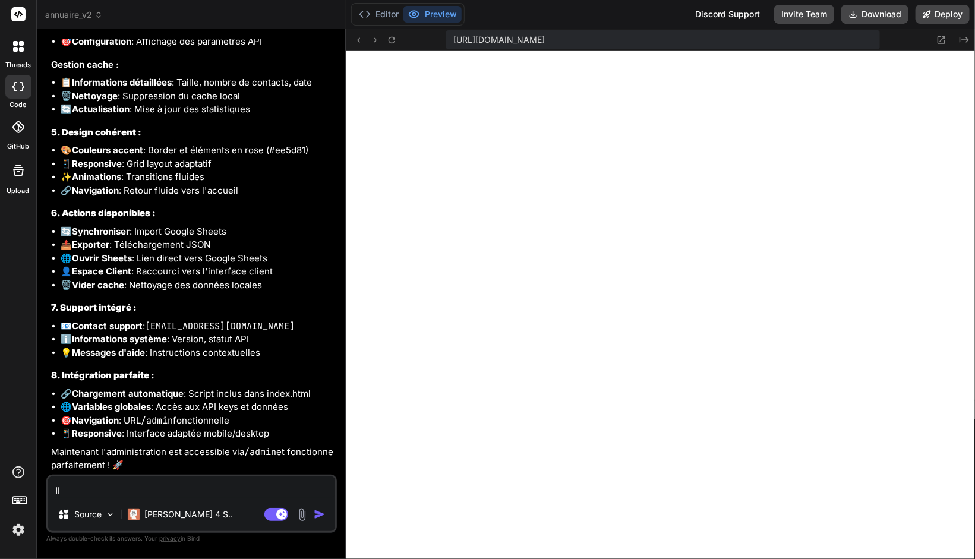
type textarea "Il y"
type textarea "x"
type textarea "Il y"
type textarea "x"
type textarea "Il y a"
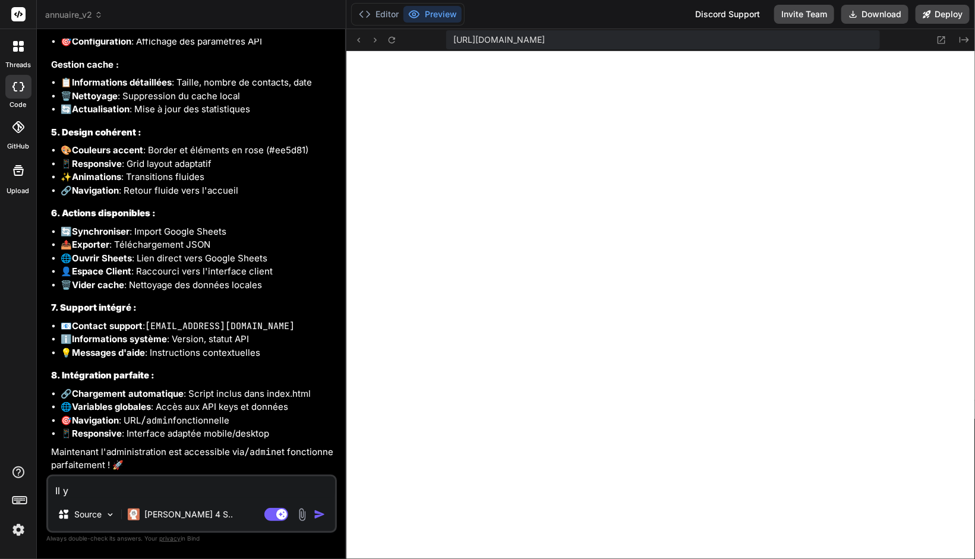
type textarea "x"
type textarea "Il y a"
type textarea "x"
type textarea "Il y a t"
type textarea "x"
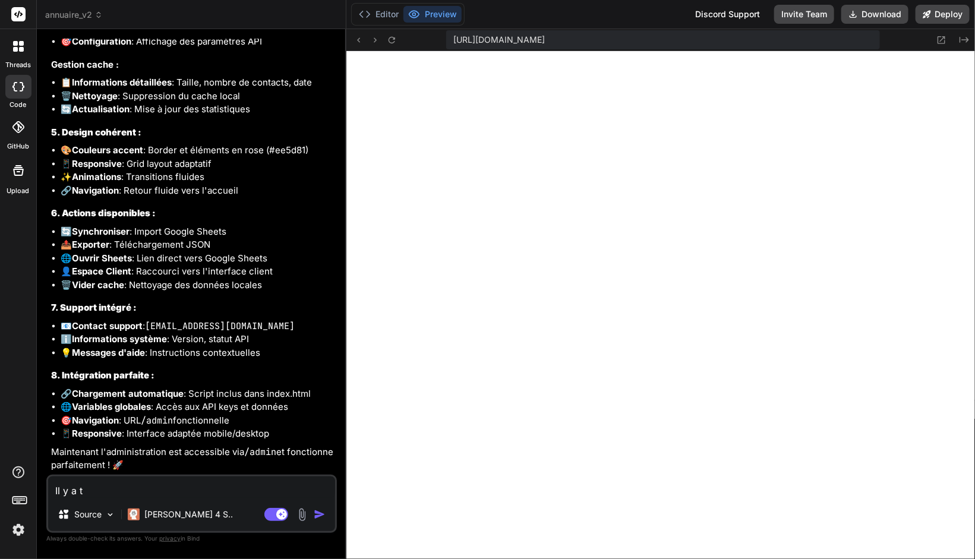
type textarea "Il y a to"
type textarea "x"
type textarea "Il y a tou"
type textarea "x"
type textarea "Il y a touj"
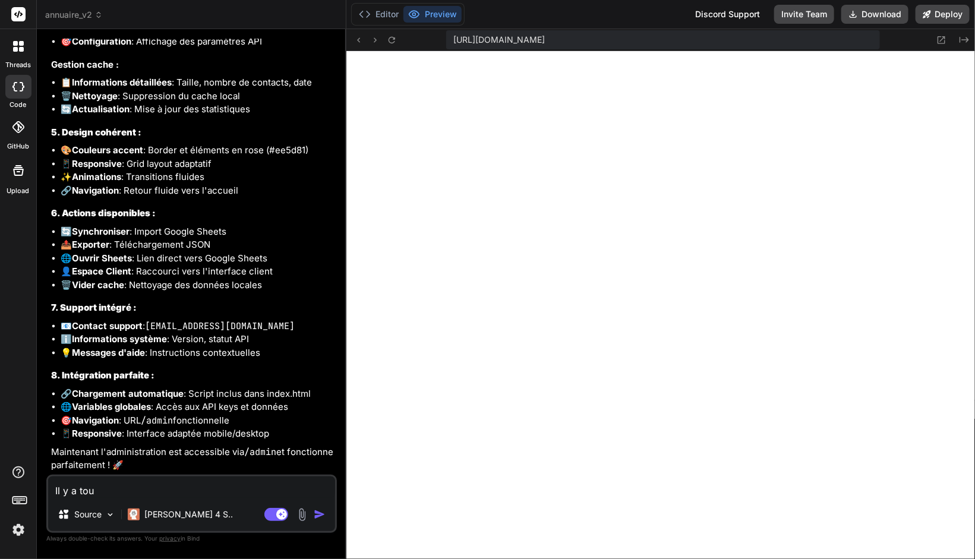
type textarea "x"
type textarea "Il y a toujo"
type textarea "x"
type textarea "Il y a toujou"
type textarea "x"
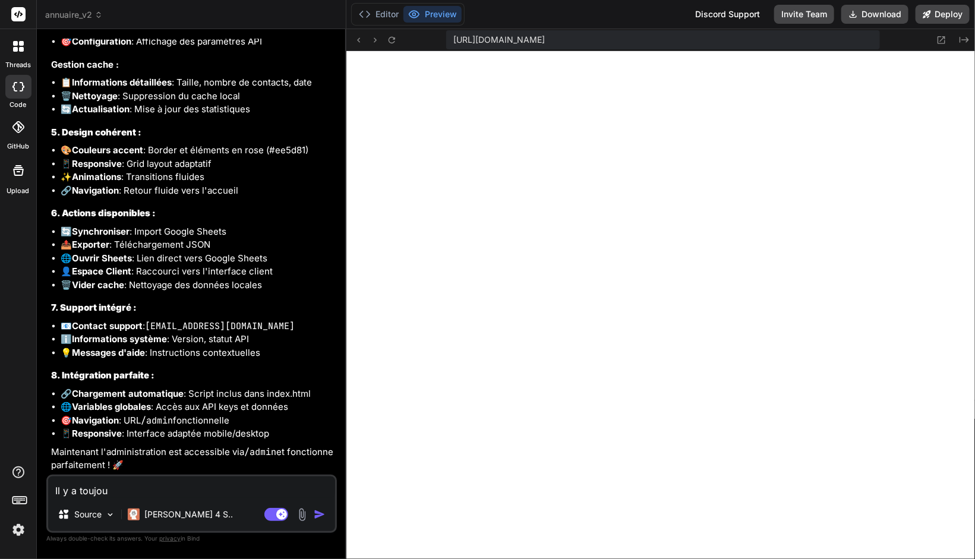
type textarea "Il y a toujour"
type textarea "x"
type textarea "Il y a toujours"
type textarea "x"
type textarea "Il y a toujours"
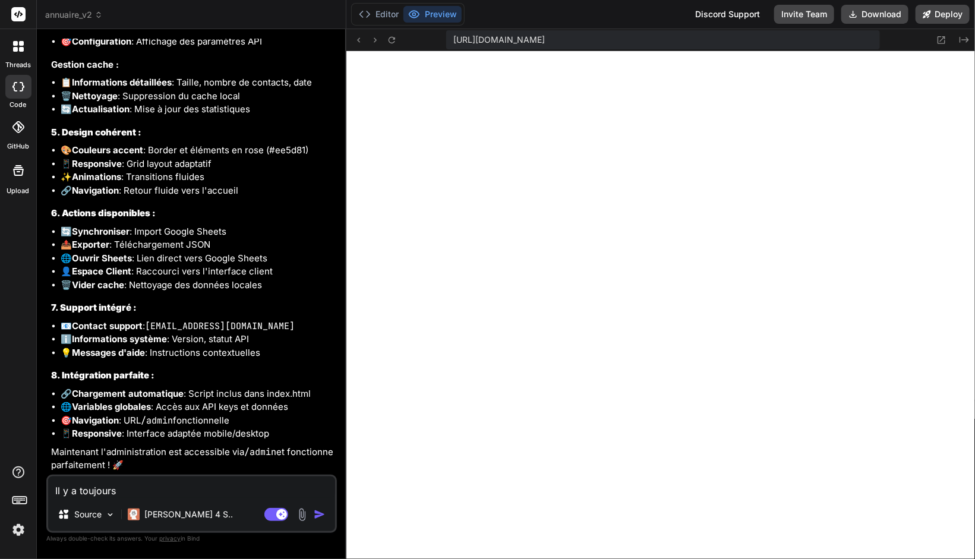
type textarea "x"
type textarea "Il y a toujours d"
paste textarea "(index):64 [DOMAIN_NAME] should not be used in production. To use Tailwind CSS …"
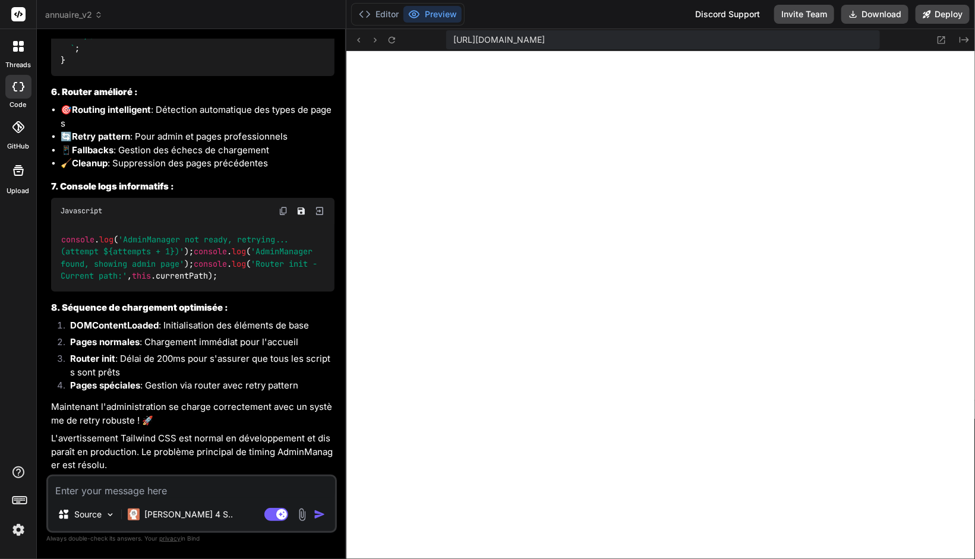
scroll to position [12782, 0]
click at [949, 12] on button "Deploy" at bounding box center [942, 14] width 54 height 19
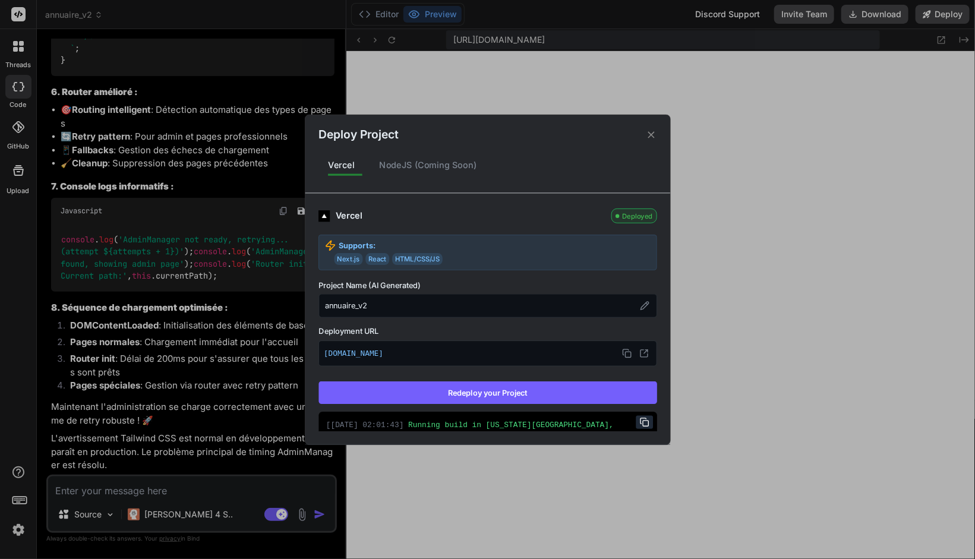
click at [505, 392] on button "Redeploy your Project" at bounding box center [487, 392] width 339 height 23
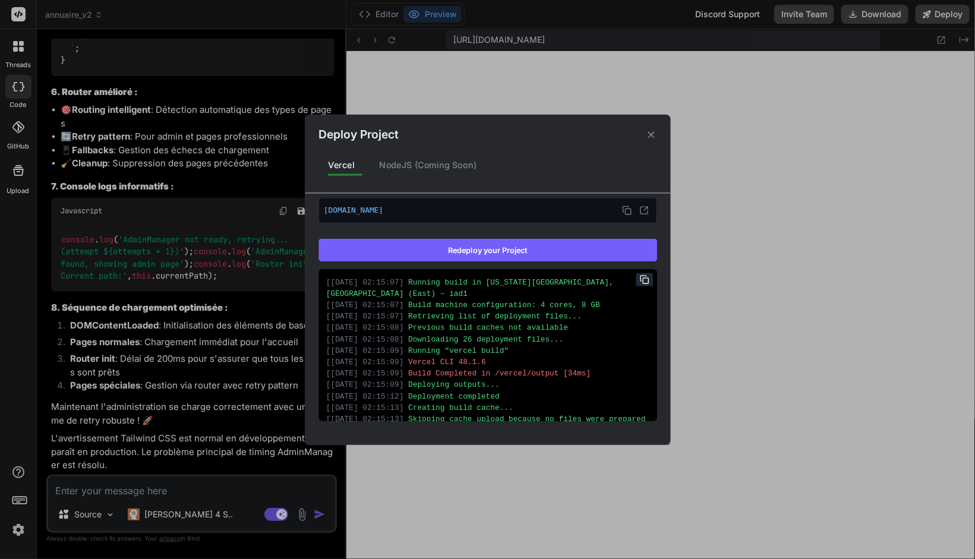
scroll to position [0, 0]
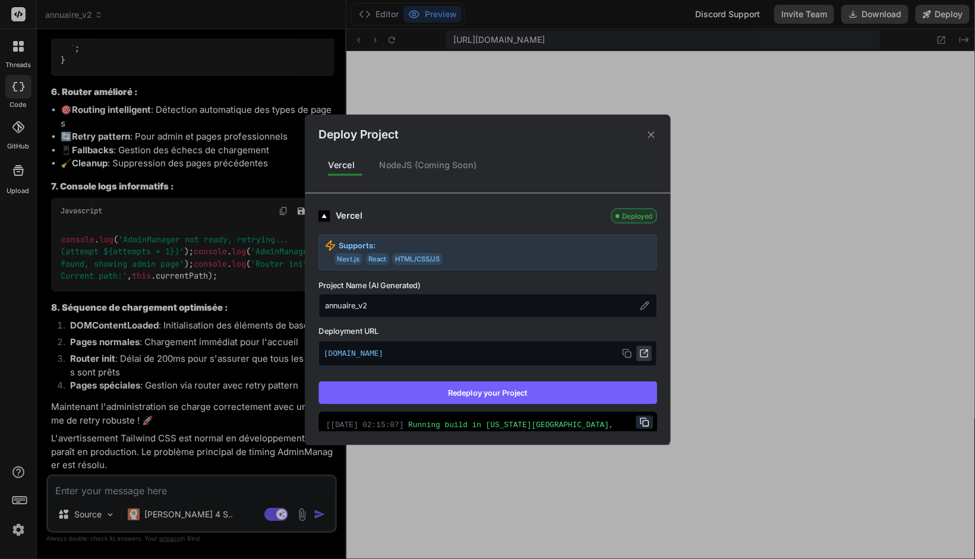
click at [639, 353] on icon at bounding box center [644, 354] width 10 height 10
click at [647, 135] on icon at bounding box center [650, 134] width 11 height 11
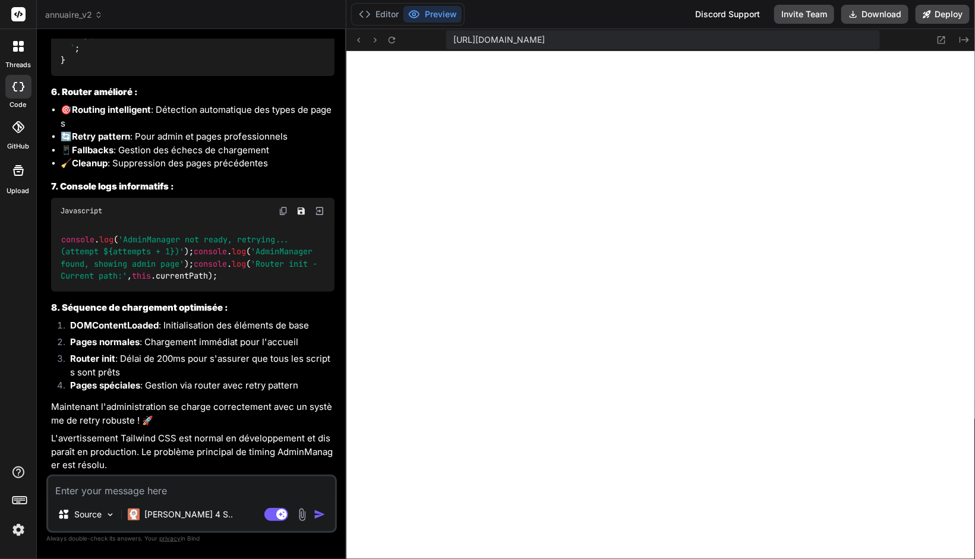
click at [131, 491] on textarea at bounding box center [191, 486] width 287 height 21
click at [103, 491] on textarea "est-ce" at bounding box center [191, 486] width 287 height 21
drag, startPoint x: 103, startPoint y: 491, endPoint x: 19, endPoint y: 494, distance: 84.4
click at [19, 491] on div "threads code GitHub Upload annuaire_v2 Created with Pixso. Bind AI Web Search C…" at bounding box center [487, 279] width 975 height 559
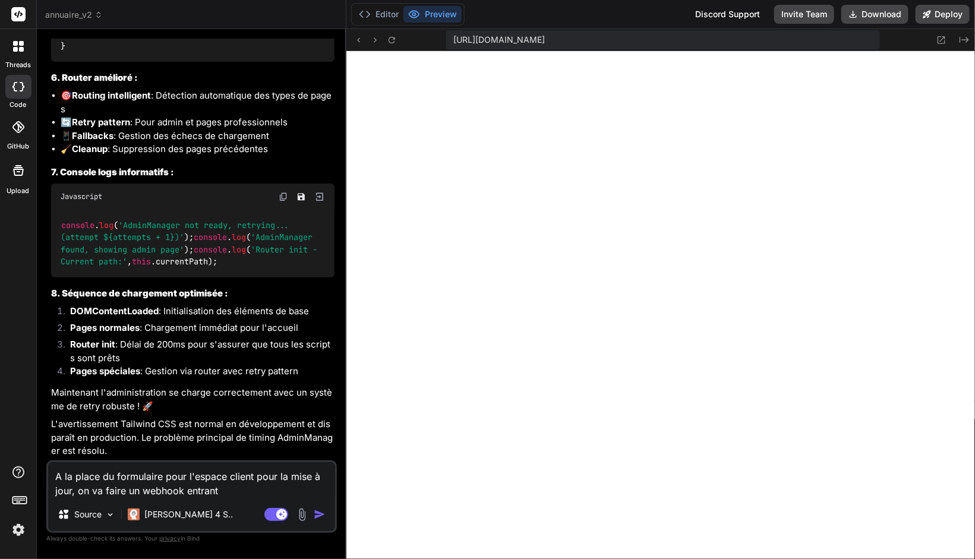
paste textarea "[URL][DOMAIN_NAME]"
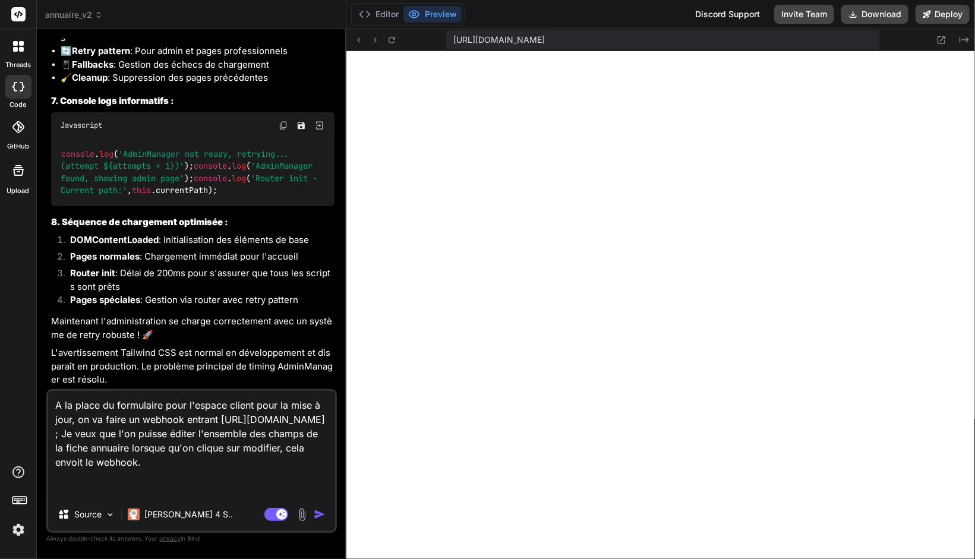
click at [134, 491] on textarea "A la place du formulaire pour l'espace client pour la mise à jour, on va faire …" at bounding box center [191, 444] width 287 height 107
click at [224, 491] on textarea "A la place du formulaire pour l'espace client pour la mise à jour, on va faire …" at bounding box center [191, 444] width 287 height 107
click at [317, 491] on img "button" at bounding box center [320, 514] width 12 height 12
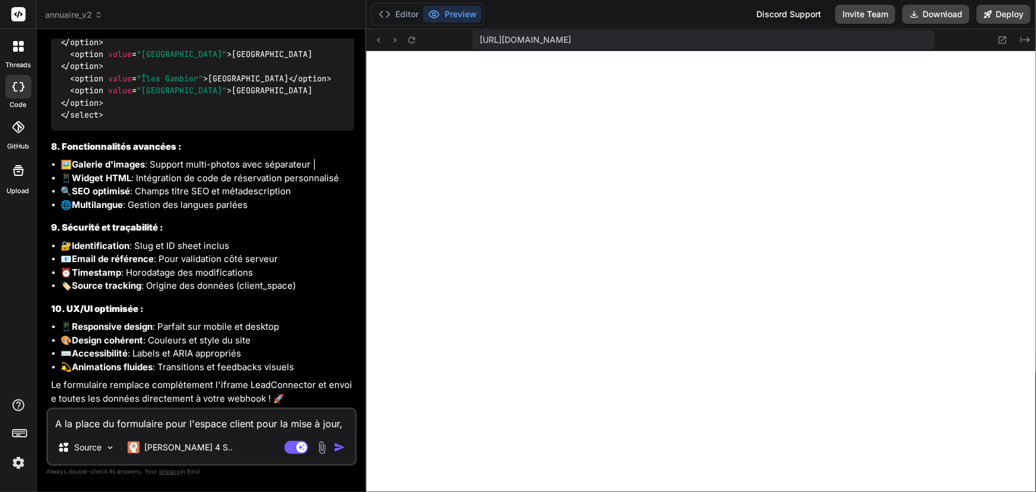
scroll to position [14435, 0]
click at [1012, 13] on button "Deploy" at bounding box center [1004, 14] width 54 height 19
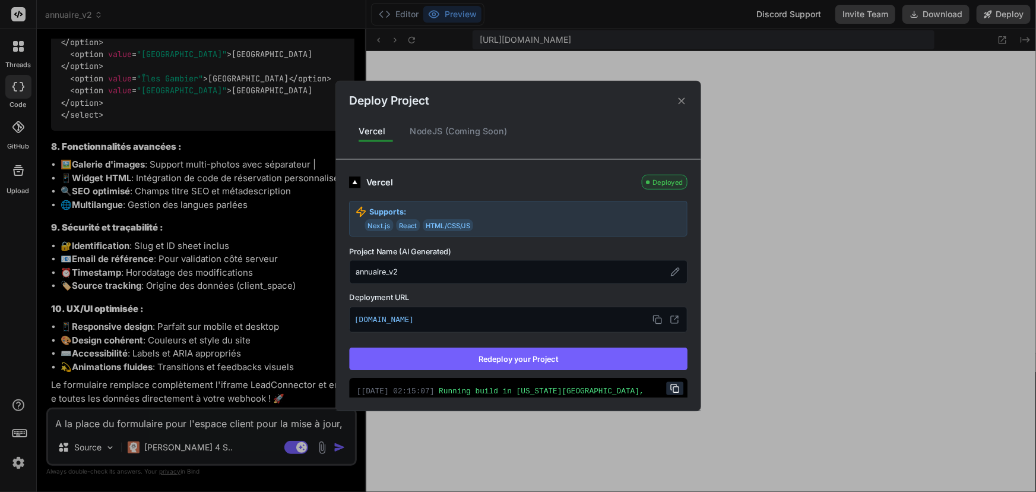
click at [525, 359] on button "Redeploy your Project" at bounding box center [518, 358] width 339 height 23
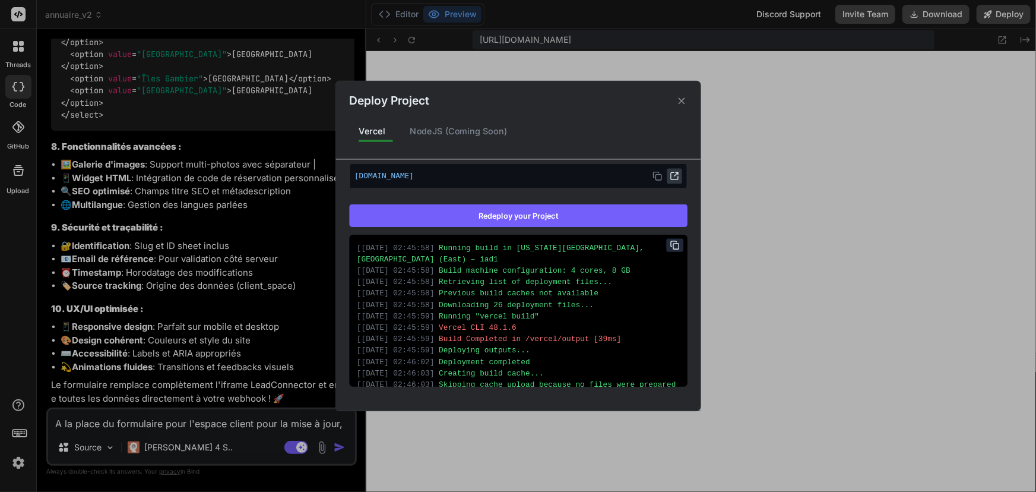
click at [671, 176] on icon at bounding box center [674, 175] width 7 height 7
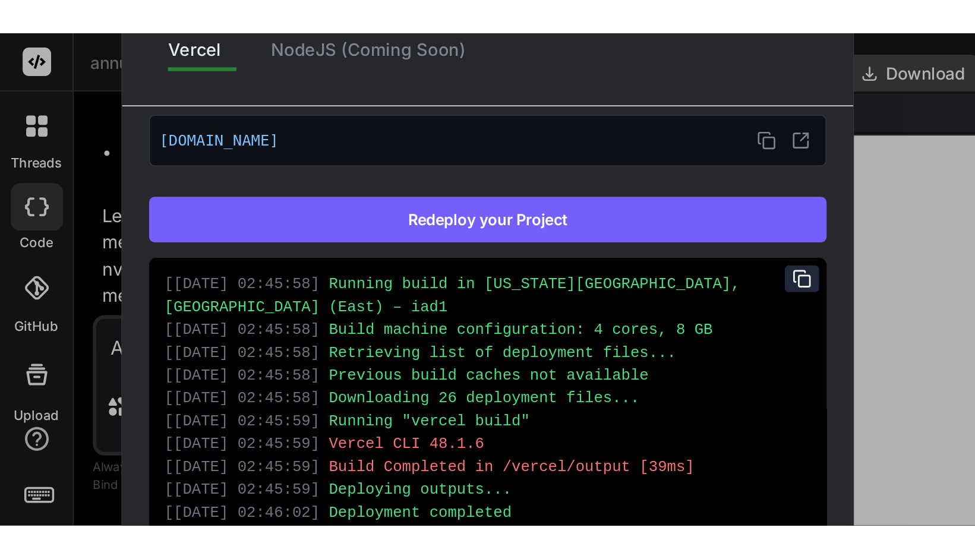
scroll to position [2729, 0]
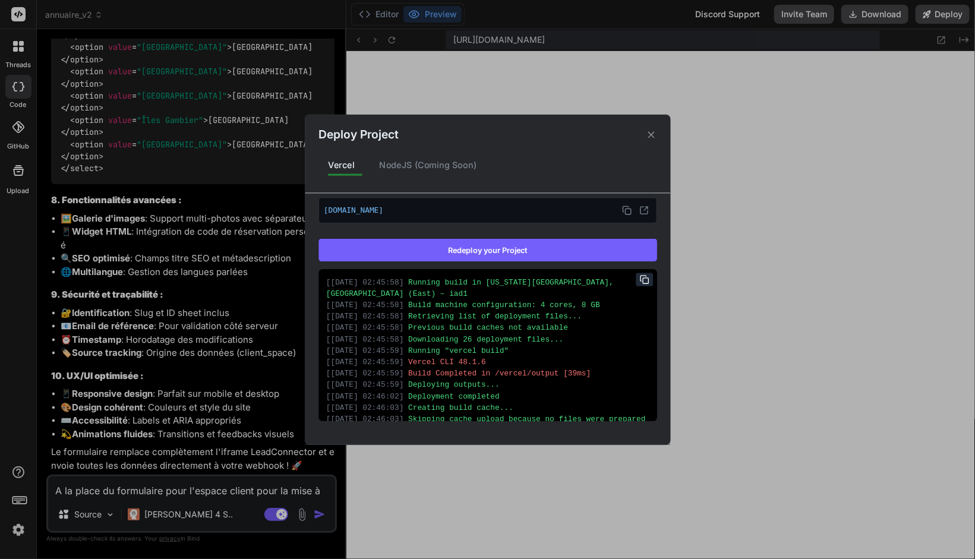
click at [87, 487] on div "Deploy Project Vercel NodeJS (Coming Soon) Vercel Deployed Supports: Next.js Re…" at bounding box center [487, 279] width 975 height 559
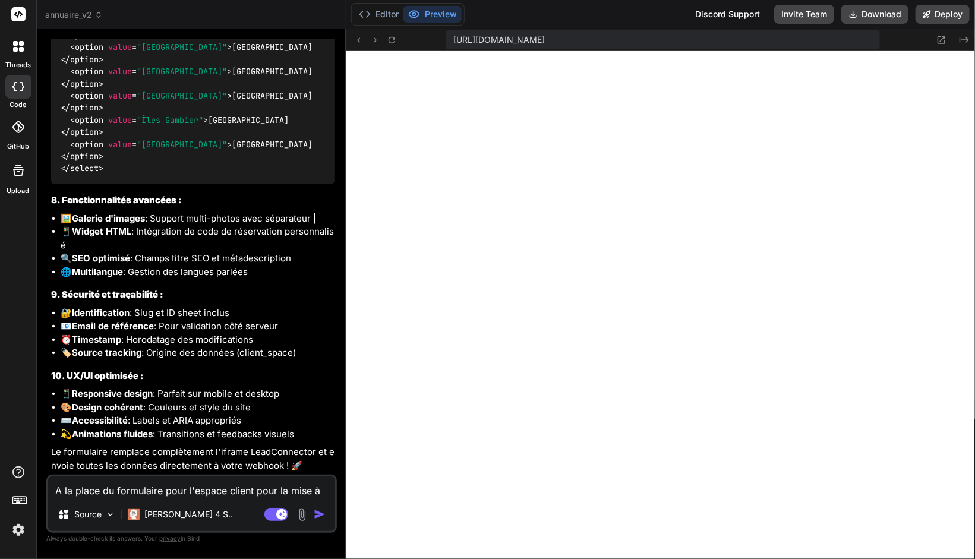
click at [88, 489] on textarea "A la place du formulaire pour l'espace client pour la mise à jour, on va faire …" at bounding box center [191, 486] width 287 height 21
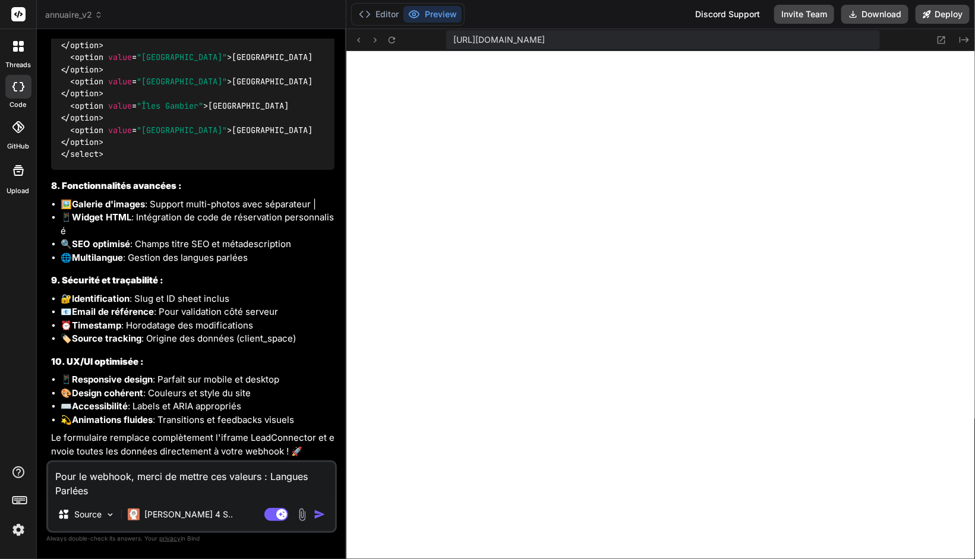
click at [263, 479] on textarea "Pour le webhook, merci de mettre ces valeurs : Langues Parlées" at bounding box center [191, 480] width 287 height 36
drag, startPoint x: 217, startPoint y: 485, endPoint x: 103, endPoint y: 493, distance: 114.3
click at [103, 491] on textarea "Pour le webhook, merci de mettre ces valeurs en liste de sélections : Langues P…" at bounding box center [191, 480] width 287 height 36
click at [286, 471] on textarea "Pour le webhook, merci de mettre ces valeurs en liste de sélections : Archipel,…" at bounding box center [191, 480] width 287 height 36
click at [105, 490] on textarea "Pour le webhook, merci de mettre ces valeurs en liste de sélections : Archipel,…" at bounding box center [191, 480] width 287 height 36
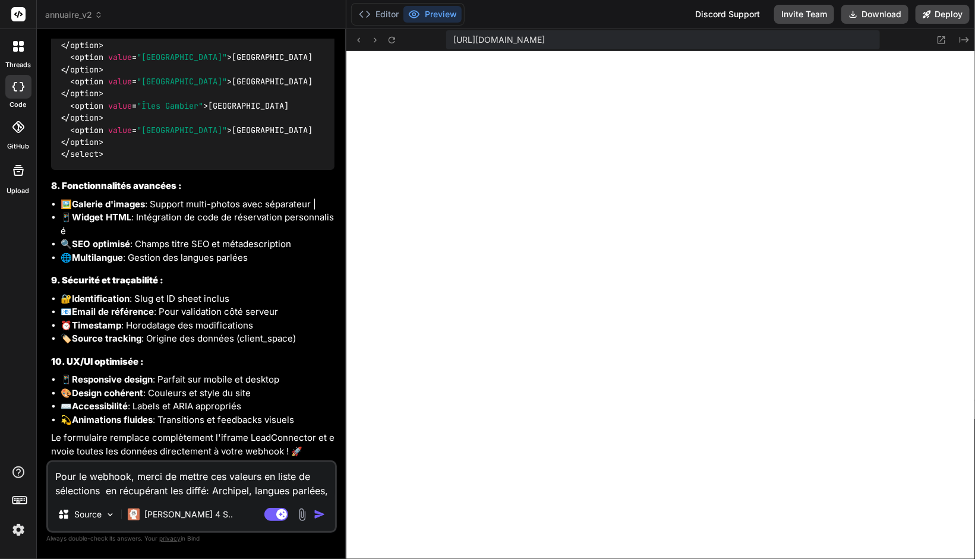
scroll to position [14787, 0]
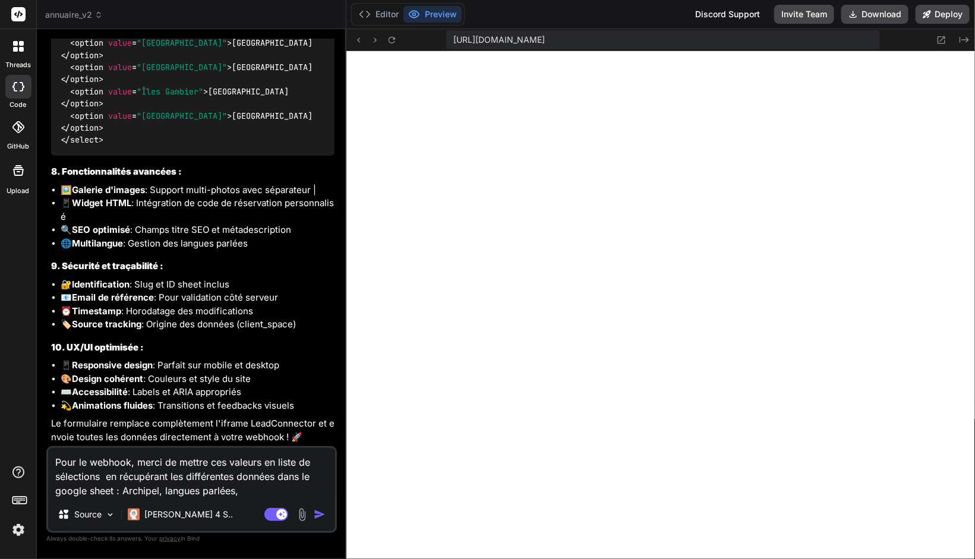
click at [254, 489] on textarea "Pour le webhook, merci de mettre ces valeurs en liste de sélections en récupéra…" at bounding box center [191, 473] width 287 height 50
click at [261, 491] on textarea "Pour le webhook, merci de mettre ces valeurs en liste de sélections en récupéra…" at bounding box center [191, 473] width 287 height 50
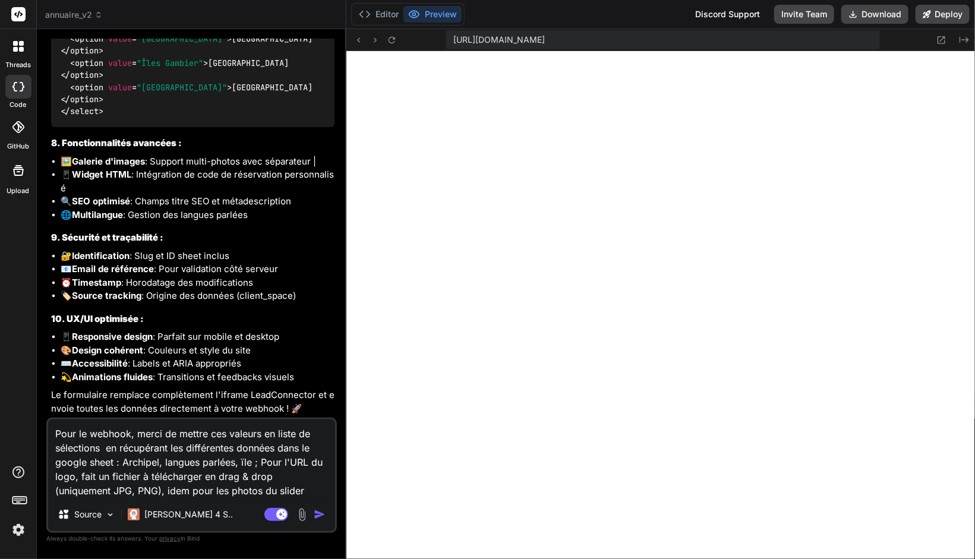
drag, startPoint x: 303, startPoint y: 485, endPoint x: 310, endPoint y: 485, distance: 7.1
click at [304, 485] on textarea "Pour le webhook, merci de mettre ces valeurs en liste de sélections en récupéra…" at bounding box center [191, 458] width 287 height 78
click at [318, 491] on img "button" at bounding box center [320, 514] width 12 height 12
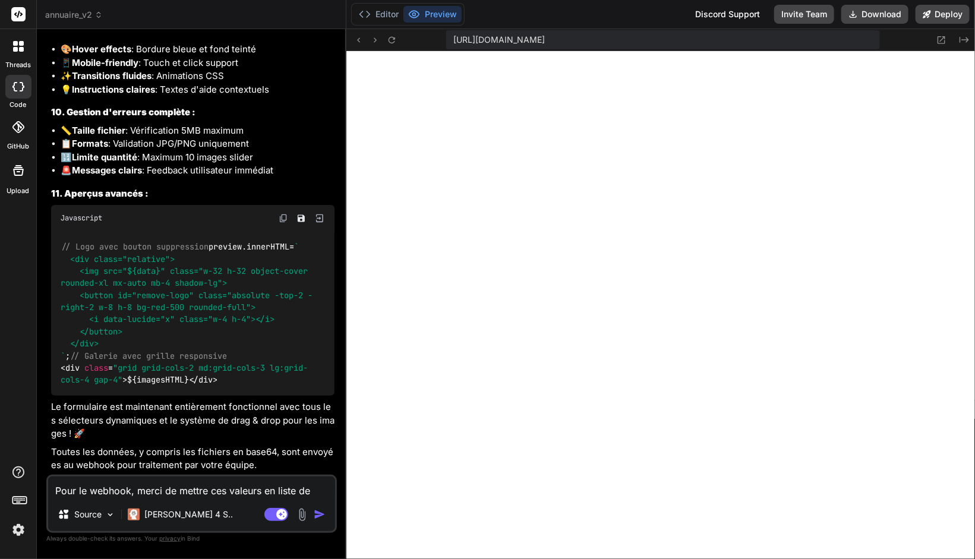
scroll to position [17055, 0]
click at [155, 491] on textarea "Pour le webhook, merci de mettre ces valeurs en liste de sélections en récupéra…" at bounding box center [191, 486] width 287 height 21
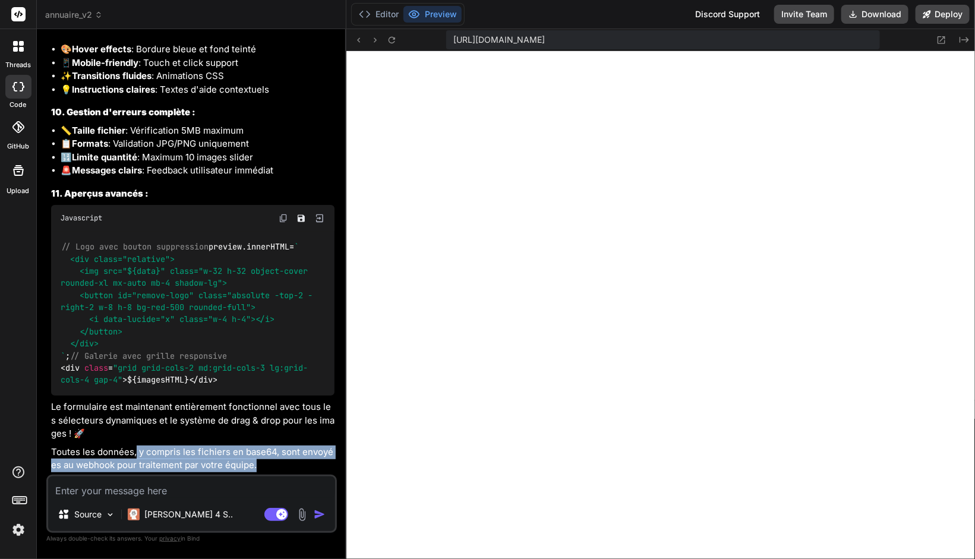
drag, startPoint x: 134, startPoint y: 450, endPoint x: 270, endPoint y: 460, distance: 136.4
click at [270, 460] on p "Toutes les données, y compris les fichiers en base64, sont envoyées au webhook …" at bounding box center [192, 458] width 283 height 27
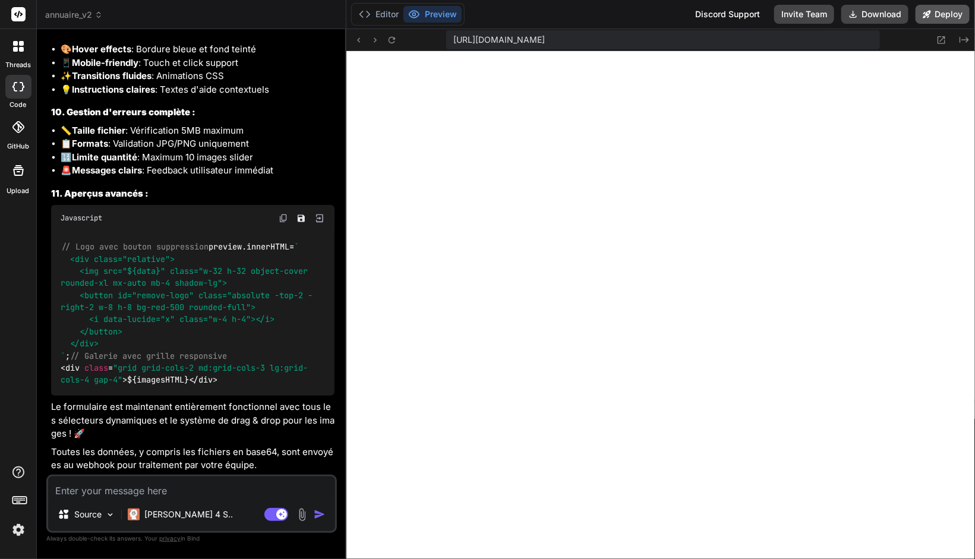
click at [952, 10] on button "Deploy" at bounding box center [942, 14] width 54 height 19
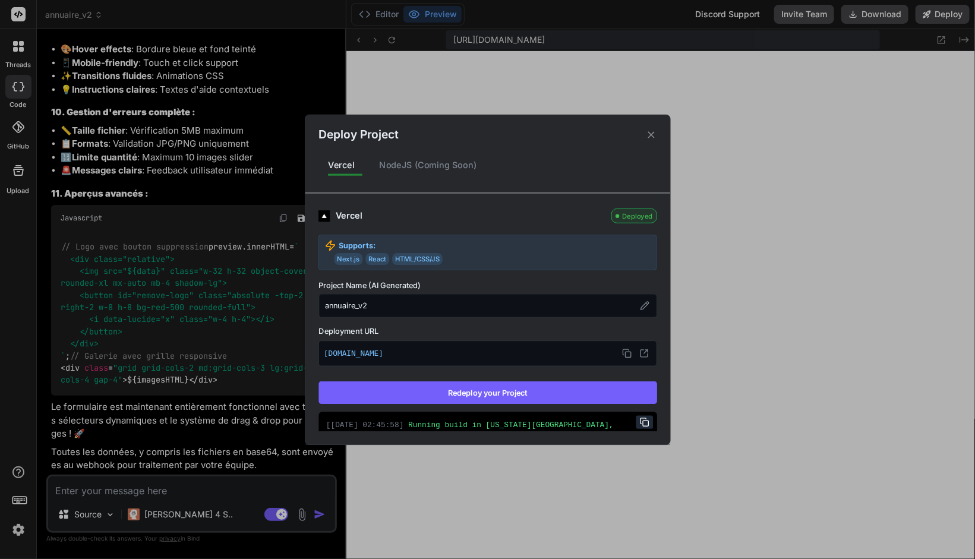
click at [491, 388] on button "Redeploy your Project" at bounding box center [487, 392] width 339 height 23
click at [639, 352] on icon at bounding box center [644, 354] width 10 height 10
click at [651, 144] on div "Deploy Project Vercel NodeJS (Coming Soon) Vercel Deployed Supports: Next.js Re…" at bounding box center [487, 280] width 365 height 330
click at [651, 137] on icon at bounding box center [650, 134] width 11 height 11
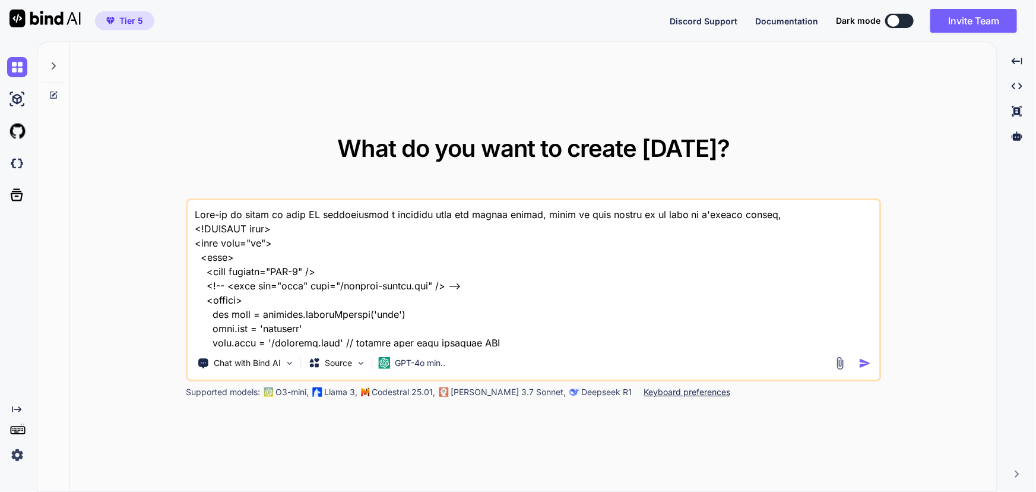
scroll to position [856, 0]
